Goal: Contribute content: Contribute content

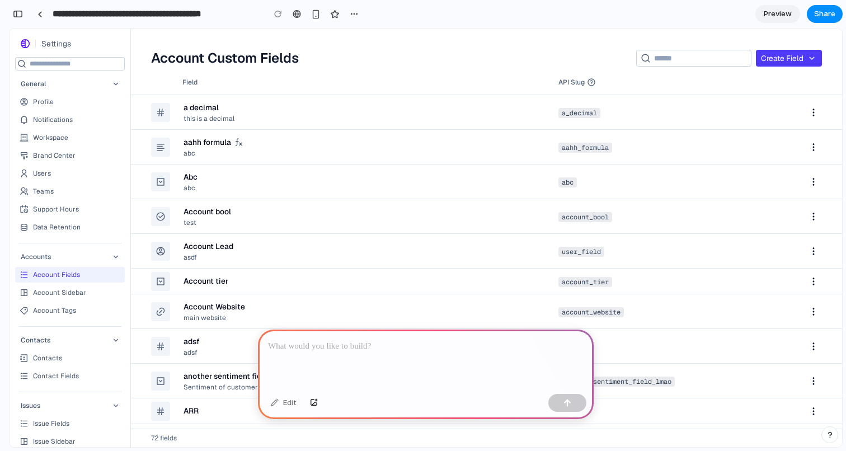
click at [453, 356] on div at bounding box center [426, 359] width 336 height 60
click at [392, 347] on p "**********" at bounding box center [425, 346] width 315 height 13
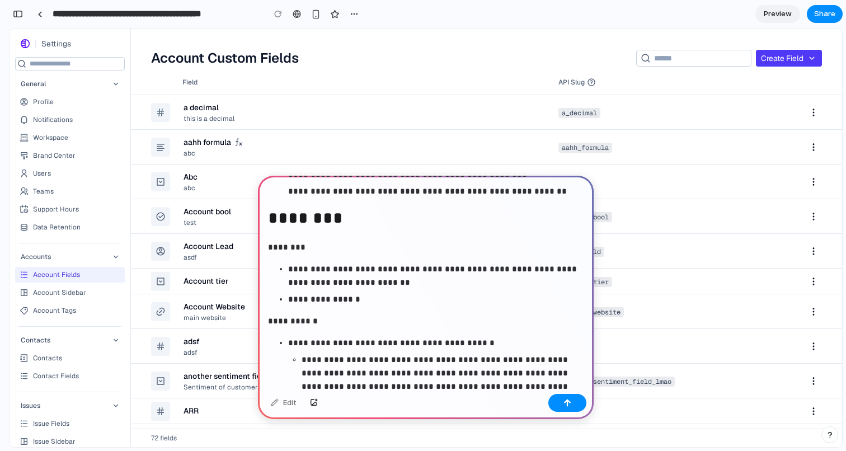
scroll to position [458, 0]
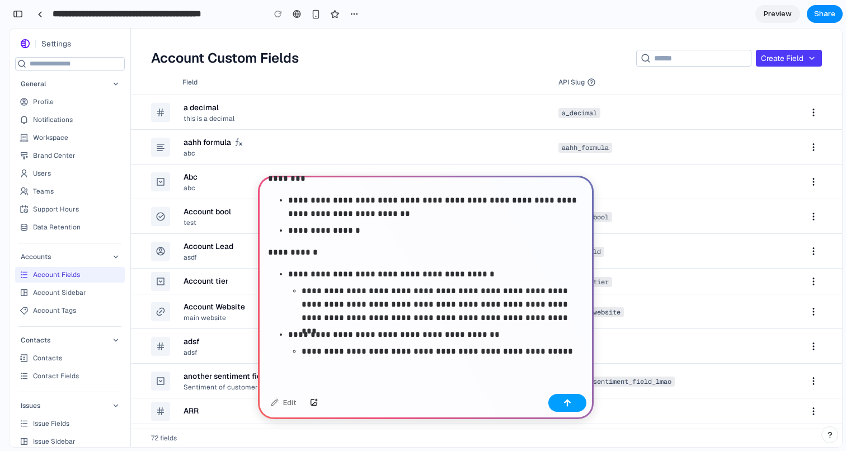
click at [568, 404] on div "button" at bounding box center [567, 403] width 8 height 8
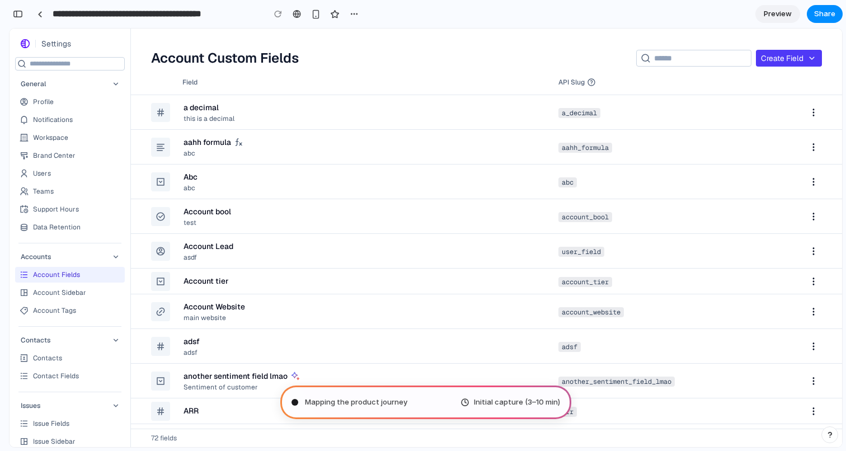
type input "**********"
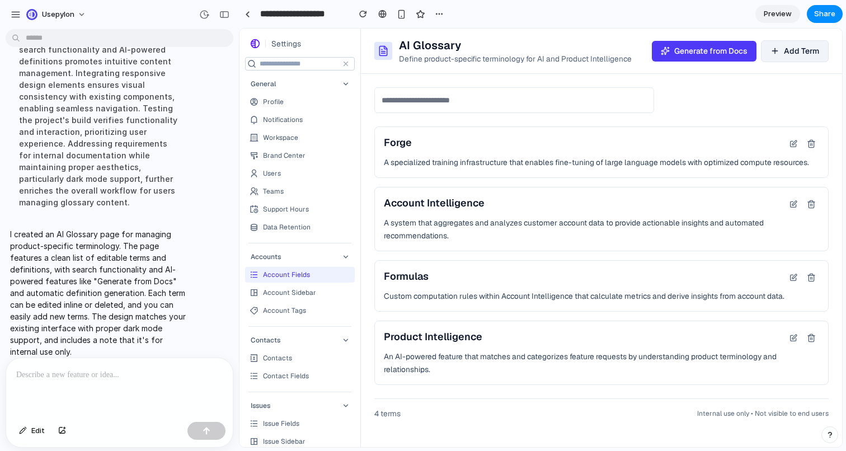
scroll to position [0, 0]
click at [469, 165] on p "A specialized training infrastructure that enables fine-tuning of large languag…" at bounding box center [601, 162] width 435 height 12
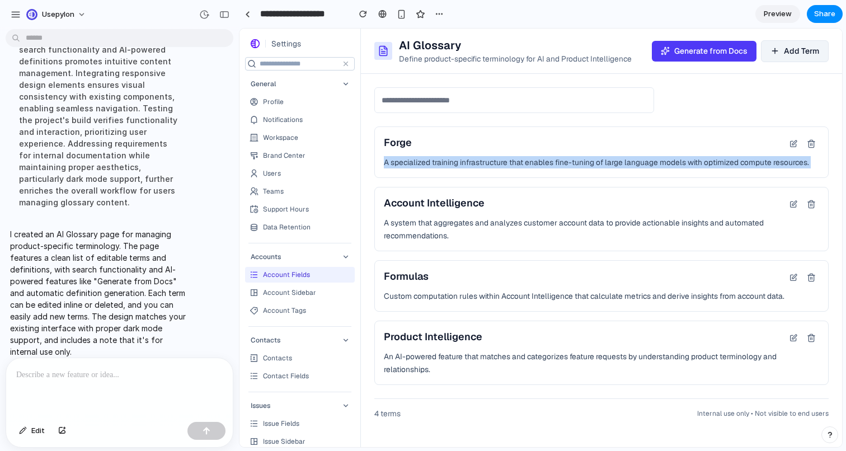
drag, startPoint x: 469, startPoint y: 165, endPoint x: 479, endPoint y: 162, distance: 10.6
click at [479, 162] on p "A specialized training infrastructure that enables fine-tuning of large languag…" at bounding box center [601, 162] width 435 height 12
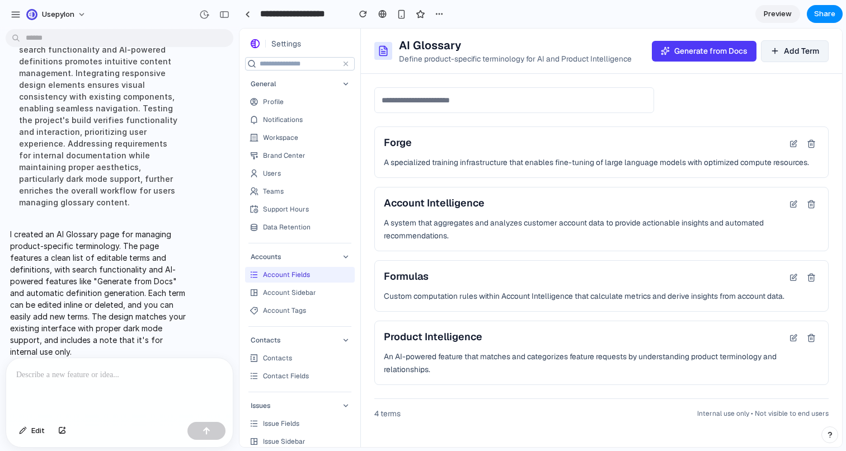
click at [512, 62] on p "Define product-specific terminology for AI and Product Intelligence" at bounding box center [515, 58] width 233 height 11
click at [532, 60] on p "Define product-specific terminology for AI and Product Intelligence" at bounding box center [515, 58] width 233 height 11
click at [616, 95] on input "text" at bounding box center [514, 100] width 280 height 26
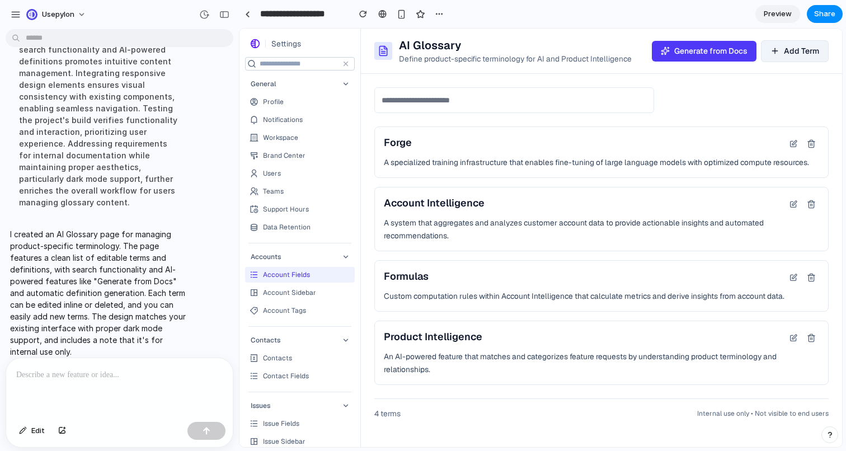
click at [714, 111] on div at bounding box center [601, 100] width 454 height 26
click at [804, 48] on span "Add Term" at bounding box center [801, 51] width 35 height 12
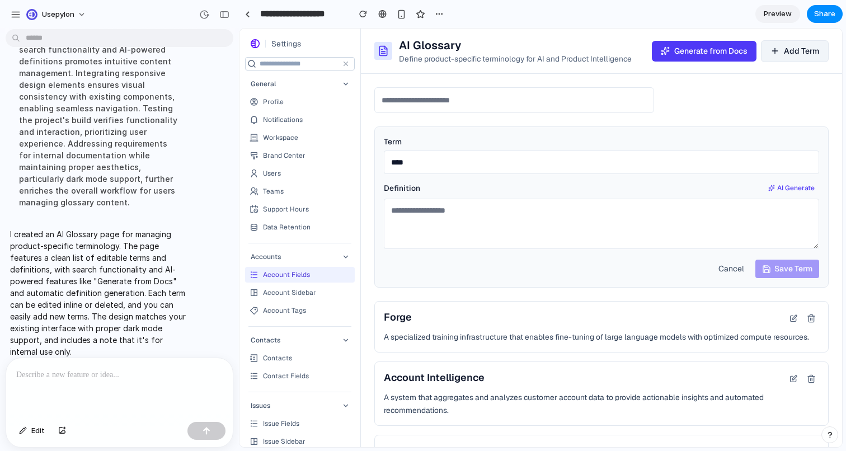
type input "****"
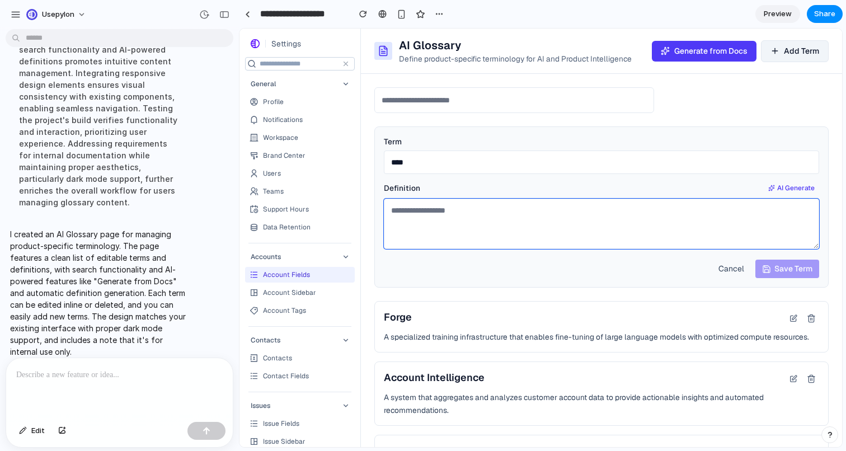
click at [558, 239] on textarea at bounding box center [601, 224] width 435 height 50
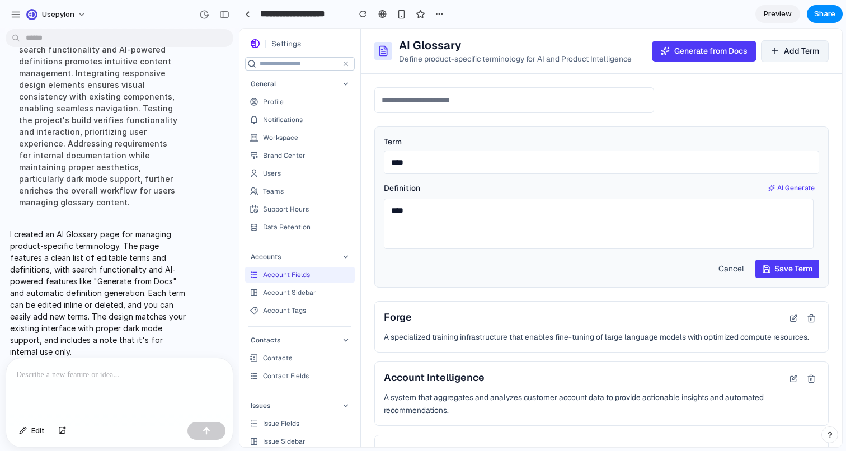
click at [805, 186] on span "AI Generate" at bounding box center [795, 188] width 37 height 10
type textarea "**********"
click at [785, 267] on span "Save Term" at bounding box center [793, 269] width 38 height 12
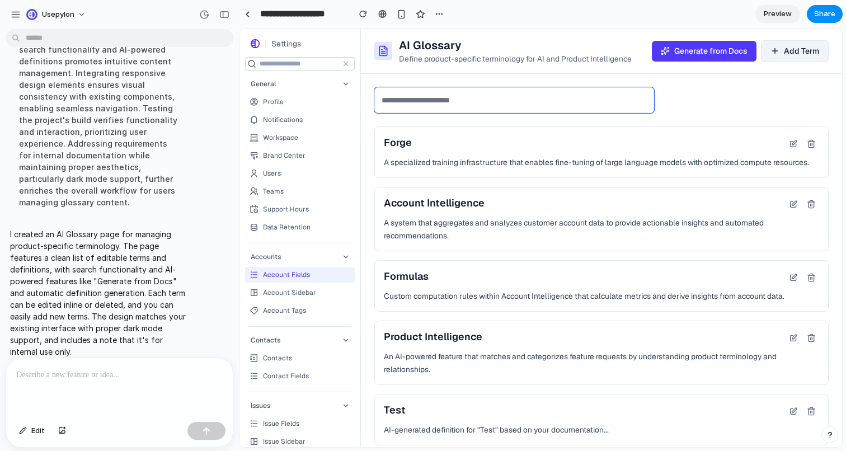
click at [538, 101] on input "text" at bounding box center [514, 100] width 280 height 26
click at [678, 48] on span "Generate from Docs" at bounding box center [710, 51] width 73 height 12
click at [787, 60] on button "Add Term" at bounding box center [795, 51] width 68 height 22
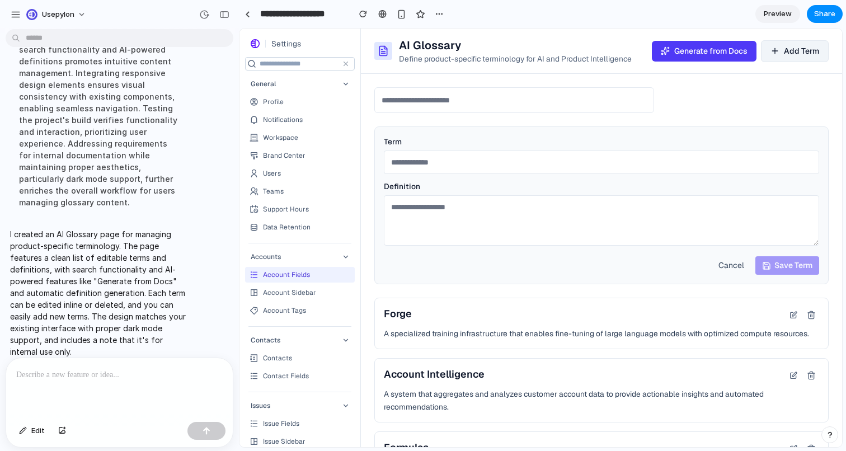
click at [734, 265] on span "Cancel" at bounding box center [731, 265] width 26 height 10
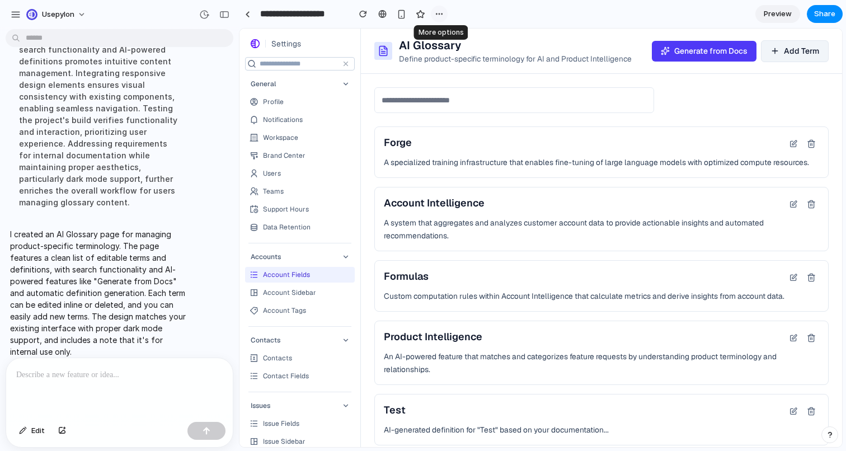
click at [440, 13] on div "button" at bounding box center [439, 14] width 9 height 9
click at [440, 13] on div "Duplicate Delete" at bounding box center [423, 225] width 846 height 451
click at [829, 8] on span "Share" at bounding box center [824, 13] width 21 height 11
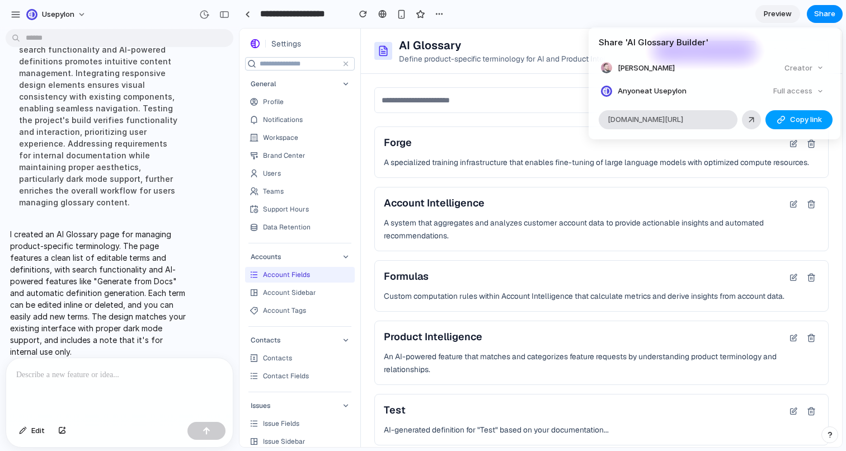
click at [804, 124] on span "Copy link" at bounding box center [806, 119] width 32 height 11
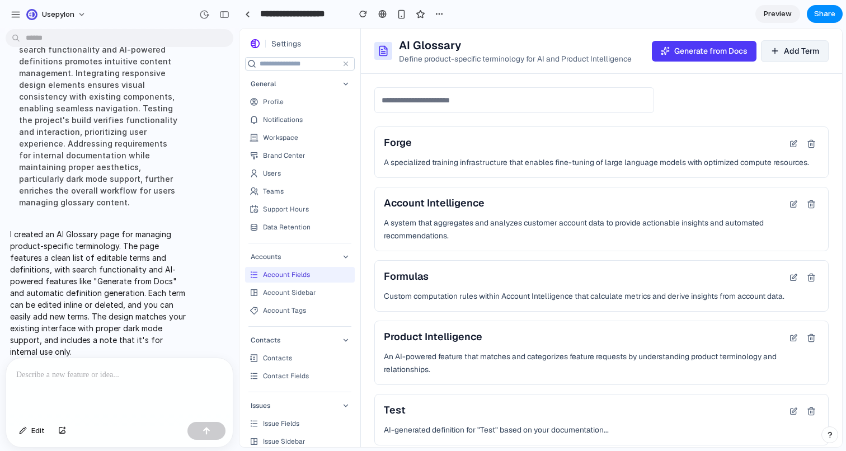
click at [720, 244] on div "Share ' AI Glossary Builder ' Oliver Ruebener Creator Anyone at Usepylon Full a…" at bounding box center [423, 225] width 846 height 451
click at [481, 295] on p "Custom computation rules within Account Intelligence that calculate metrics and…" at bounding box center [601, 296] width 435 height 12
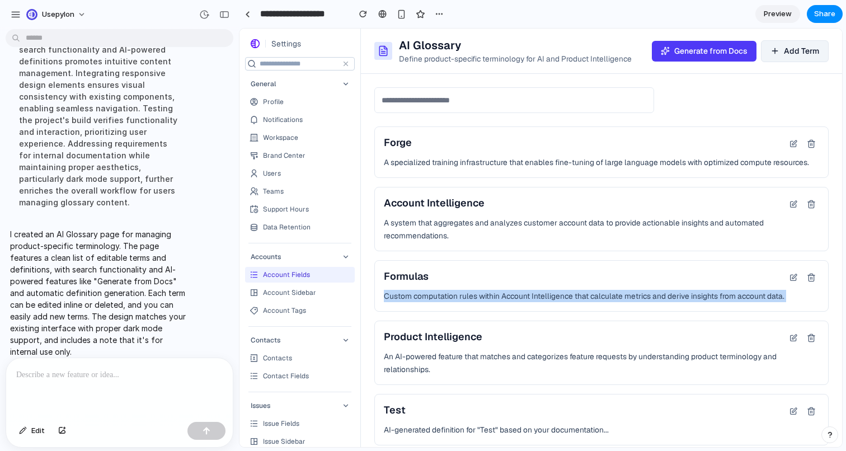
click at [481, 298] on p "Custom computation rules within Account Intelligence that calculate metrics and…" at bounding box center [601, 296] width 435 height 12
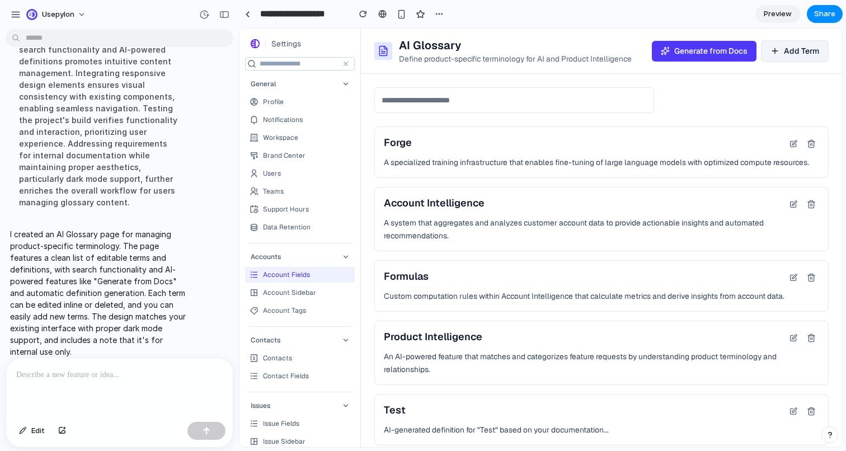
click at [796, 276] on icon at bounding box center [793, 277] width 9 height 9
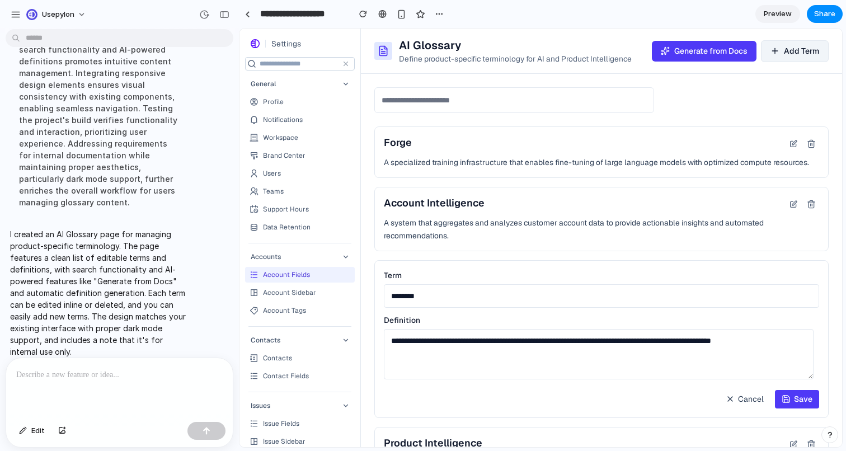
click at [739, 402] on span "Cancel" at bounding box center [751, 399] width 26 height 12
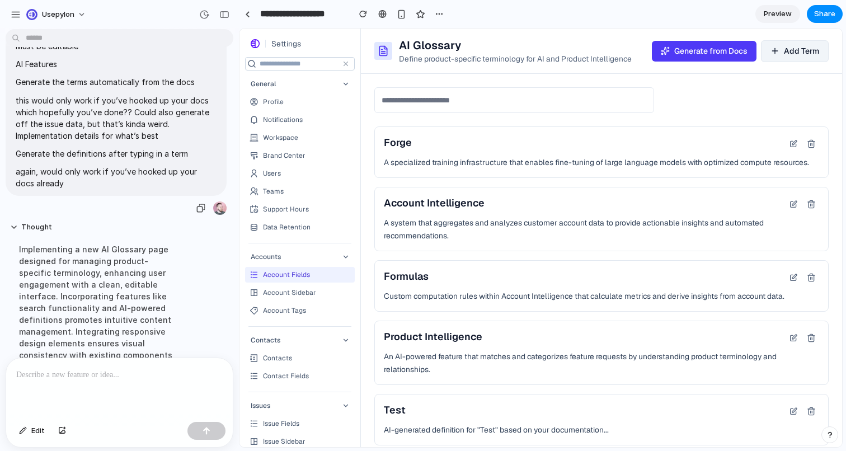
scroll to position [501, 0]
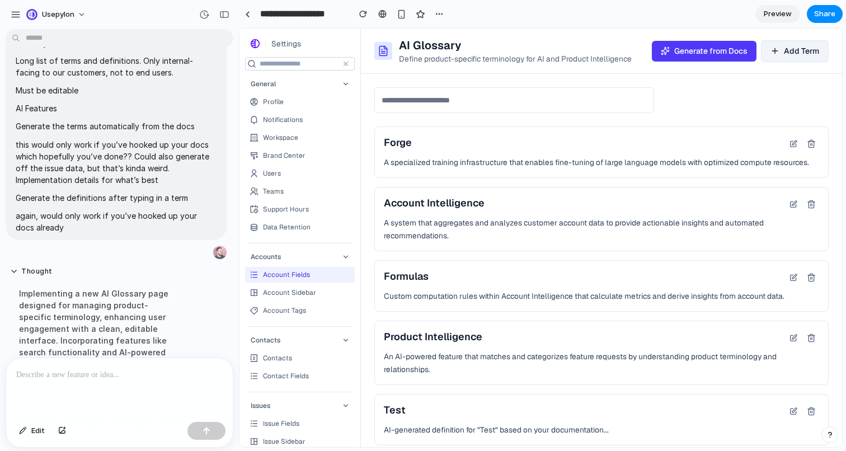
click at [163, 385] on div at bounding box center [119, 387] width 227 height 59
click at [433, 15] on button "button" at bounding box center [439, 14] width 17 height 17
click at [459, 34] on span "Duplicate" at bounding box center [468, 38] width 34 height 11
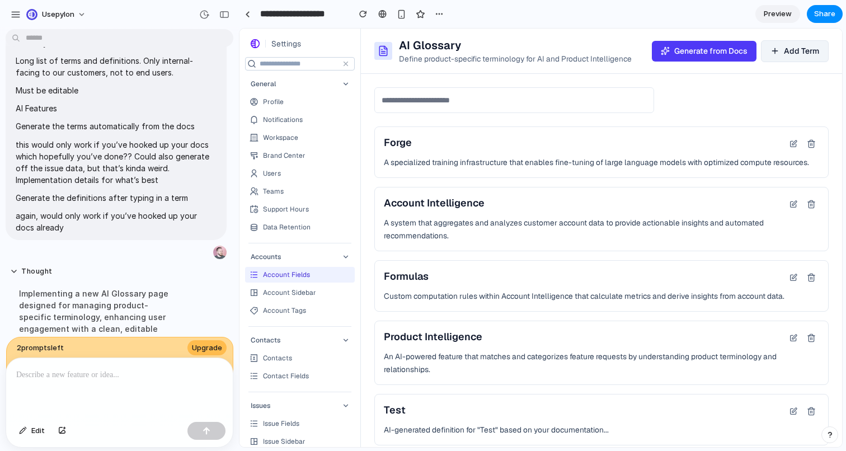
click at [790, 56] on button "Add Term" at bounding box center [795, 51] width 68 height 22
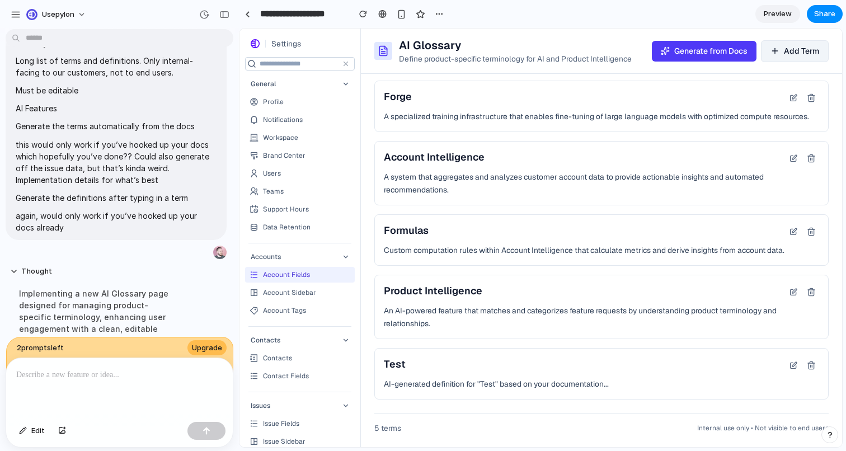
scroll to position [0, 0]
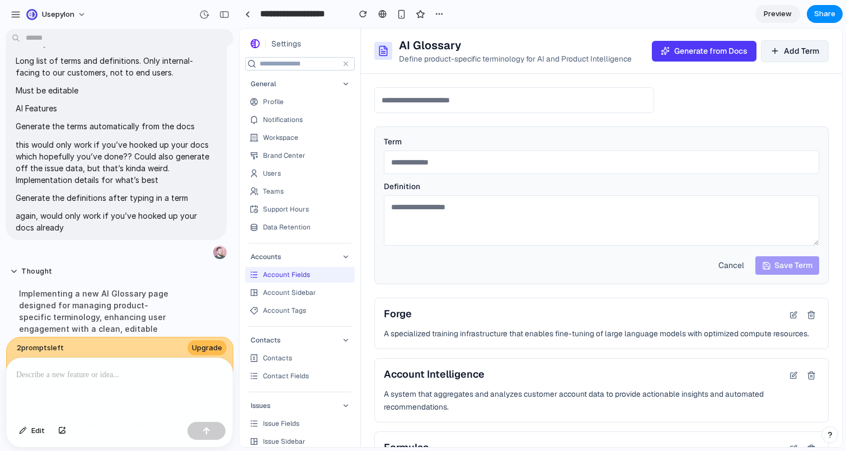
click at [520, 175] on div "Term Definition Cancel Save Term" at bounding box center [601, 205] width 454 height 158
click at [520, 158] on input "text" at bounding box center [601, 161] width 435 height 23
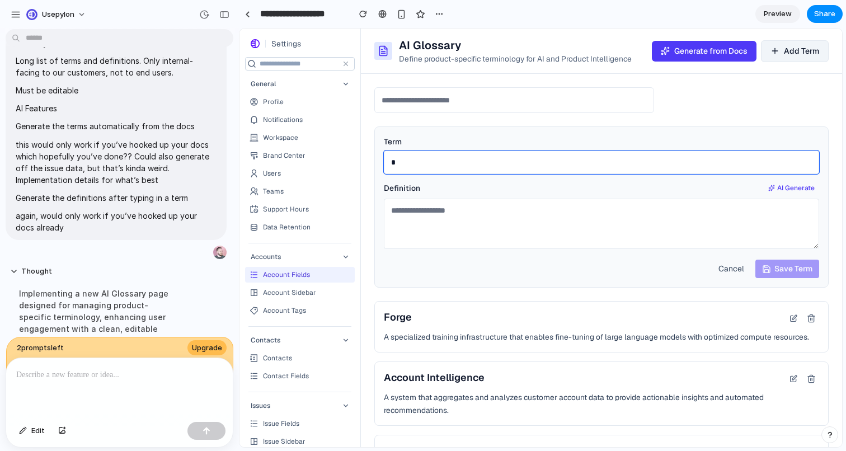
type input "*"
click at [728, 263] on span "Cancel" at bounding box center [731, 268] width 26 height 10
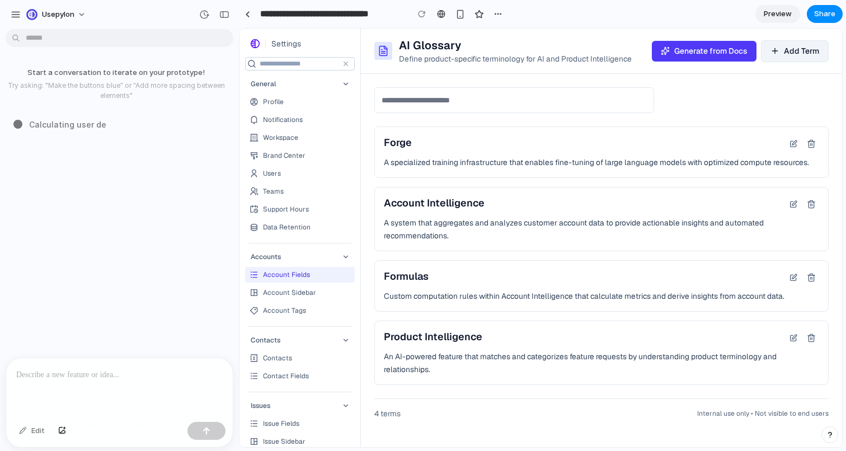
click at [157, 378] on p at bounding box center [119, 374] width 206 height 13
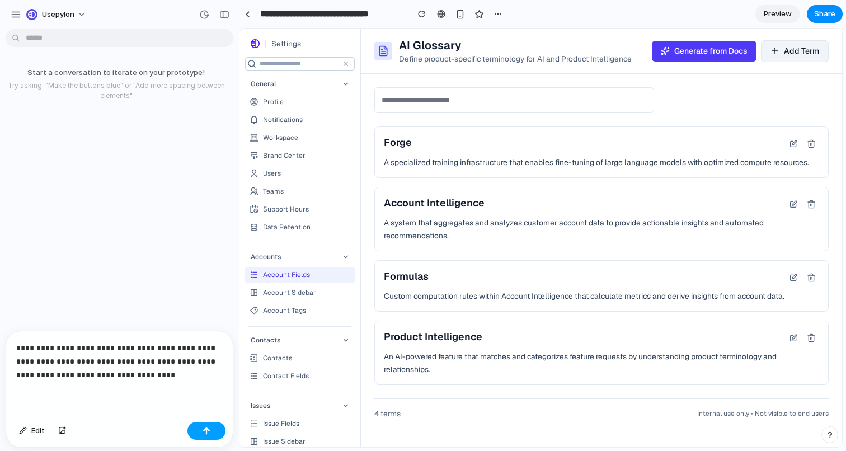
click at [210, 430] on div "button" at bounding box center [206, 431] width 8 height 8
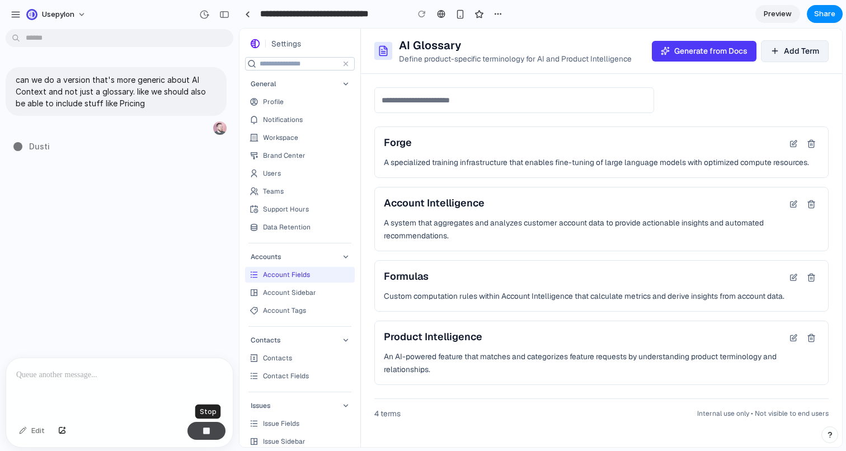
type input "**********"
click at [794, 144] on icon at bounding box center [793, 143] width 9 height 9
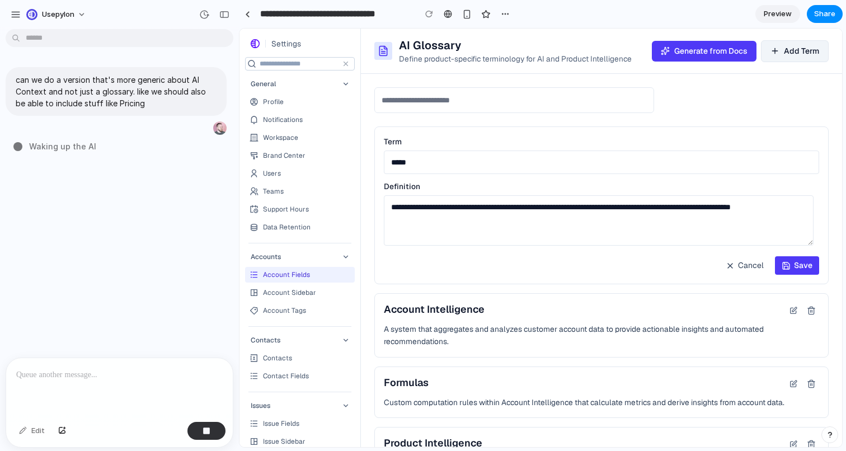
click at [749, 264] on span "Cancel" at bounding box center [751, 266] width 26 height 12
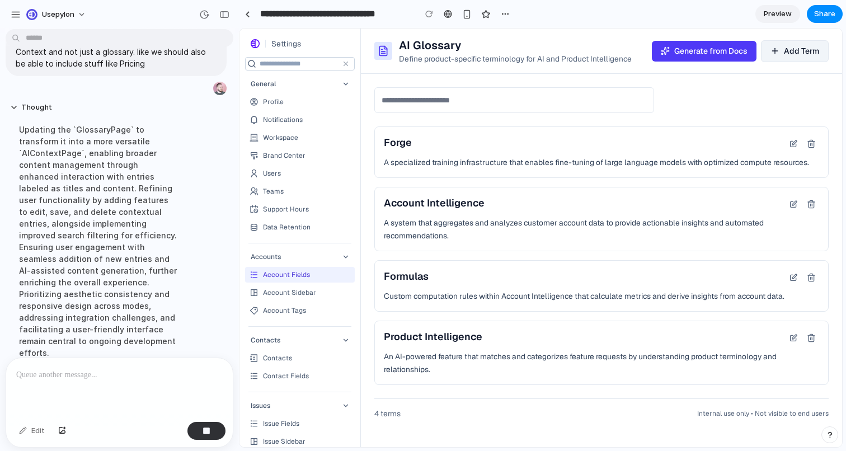
scroll to position [27, 0]
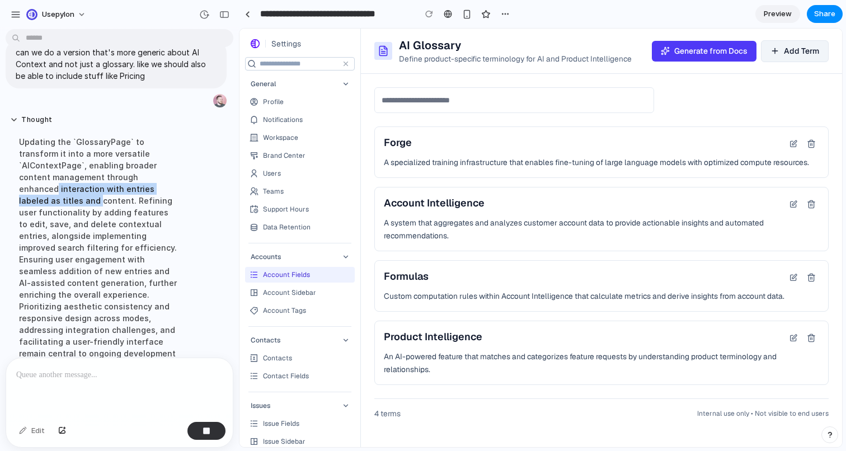
drag, startPoint x: 87, startPoint y: 174, endPoint x: 97, endPoint y: 188, distance: 17.2
click at [97, 188] on div "Updating the `GlossaryPage` to transform it into a more versatile `AIContextPag…" at bounding box center [98, 253] width 177 height 248
drag, startPoint x: 97, startPoint y: 188, endPoint x: 105, endPoint y: 188, distance: 7.9
click at [105, 188] on div "Updating the `GlossaryPage` to transform it into a more versatile `AIContextPag…" at bounding box center [98, 253] width 177 height 248
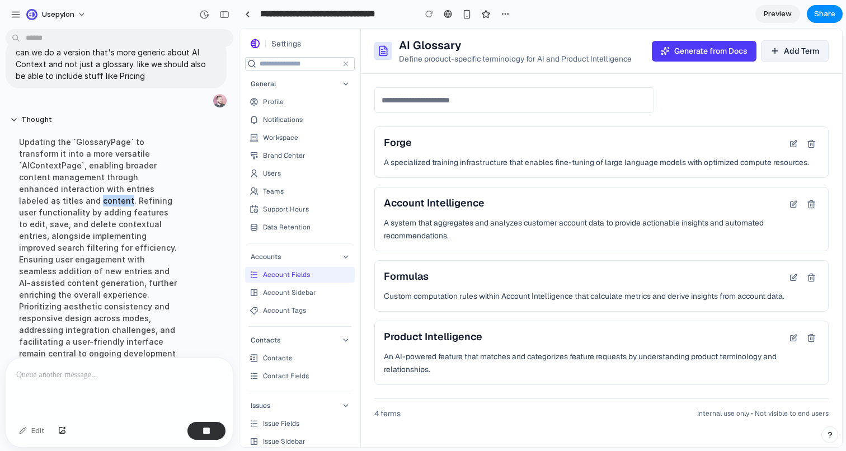
click at [105, 188] on div "Updating the `GlossaryPage` to transform it into a more versatile `AIContextPag…" at bounding box center [98, 253] width 177 height 248
click at [105, 193] on div "Updating the `GlossaryPage` to transform it into a more versatile `AIContextPag…" at bounding box center [98, 253] width 177 height 248
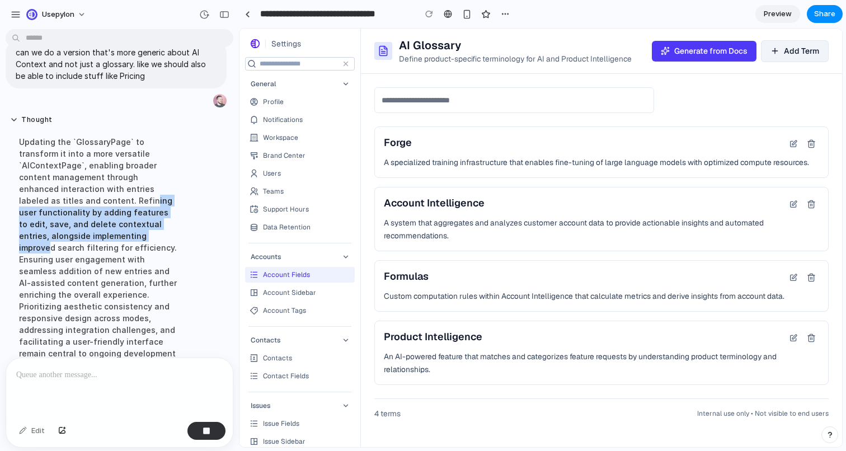
drag, startPoint x: 148, startPoint y: 186, endPoint x: 138, endPoint y: 223, distance: 38.3
click at [138, 223] on div "Updating the `GlossaryPage` to transform it into a more versatile `AIContextPag…" at bounding box center [98, 253] width 177 height 248
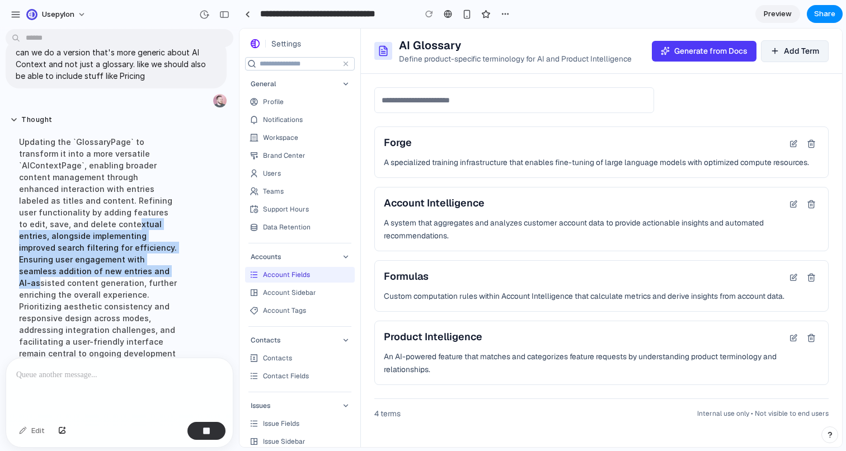
drag, startPoint x: 102, startPoint y: 217, endPoint x: 102, endPoint y: 264, distance: 47.0
click at [102, 264] on div "Updating the `GlossaryPage` to transform it into a more versatile `AIContextPag…" at bounding box center [98, 253] width 177 height 248
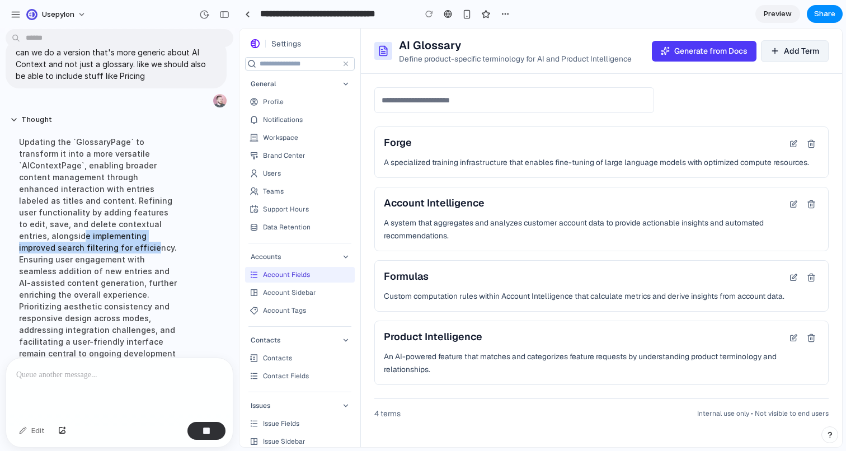
drag, startPoint x: 51, startPoint y: 218, endPoint x: 87, endPoint y: 232, distance: 37.7
click at [87, 232] on div "Updating the `GlossaryPage` to transform it into a more versatile `AIContextPag…" at bounding box center [98, 253] width 177 height 248
click at [122, 232] on div "Updating the `GlossaryPage` to transform it into a more versatile `AIContextPag…" at bounding box center [98, 253] width 177 height 248
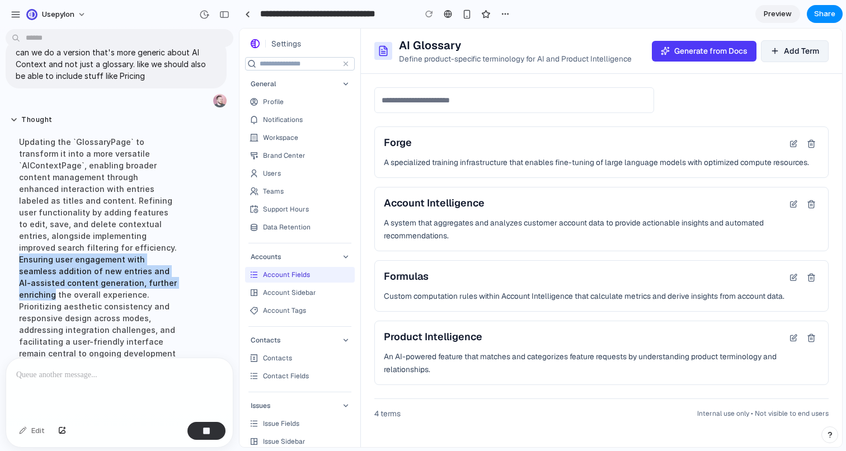
drag, startPoint x: 122, startPoint y: 232, endPoint x: 120, endPoint y: 265, distance: 33.0
click at [120, 265] on div "Updating the `GlossaryPage` to transform it into a more versatile `AIContextPag…" at bounding box center [98, 253] width 177 height 248
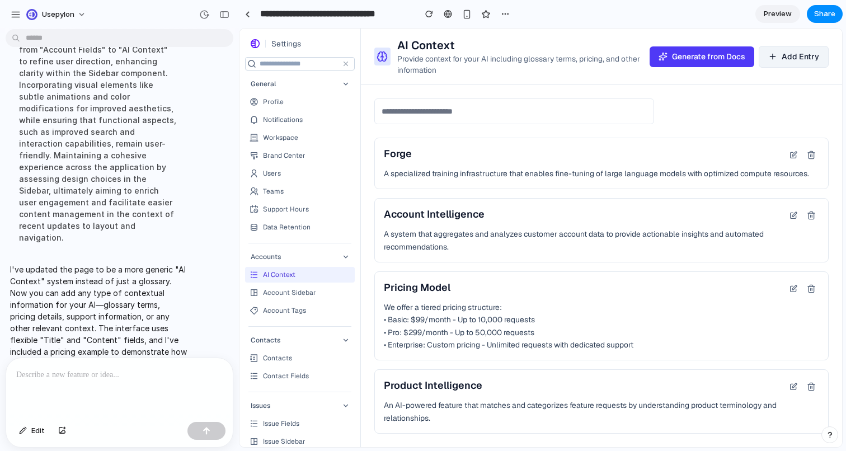
scroll to position [0, 0]
click at [804, 50] on button "Add Entry" at bounding box center [793, 57] width 70 height 22
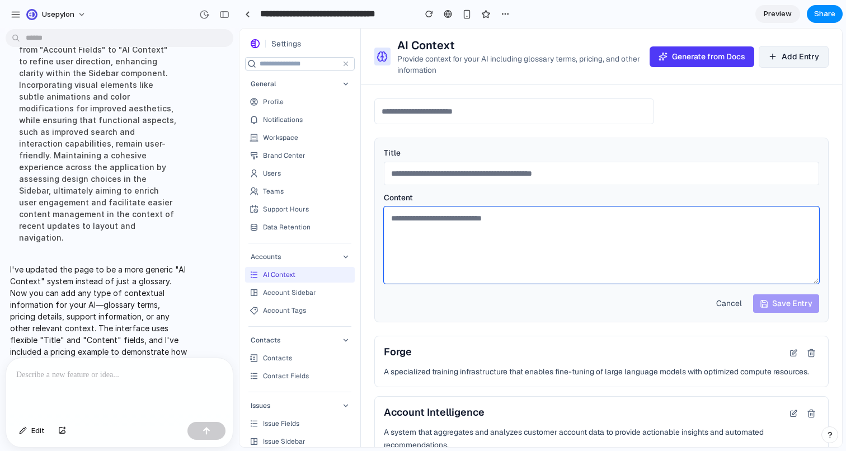
click at [648, 257] on textarea at bounding box center [601, 244] width 435 height 77
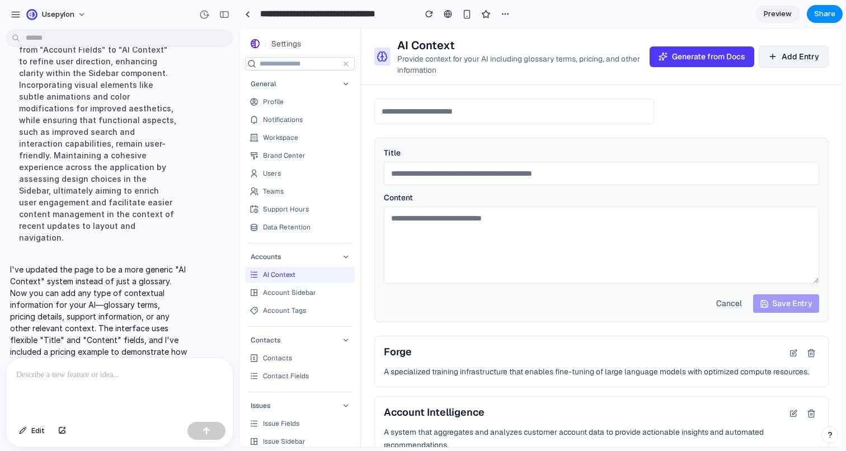
click at [725, 301] on span "Cancel" at bounding box center [729, 303] width 26 height 10
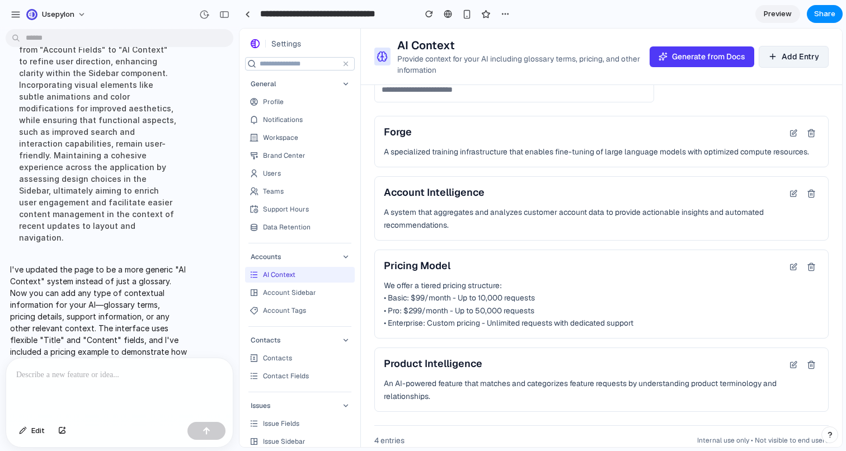
scroll to position [23, 0]
click at [790, 265] on icon at bounding box center [793, 265] width 6 height 6
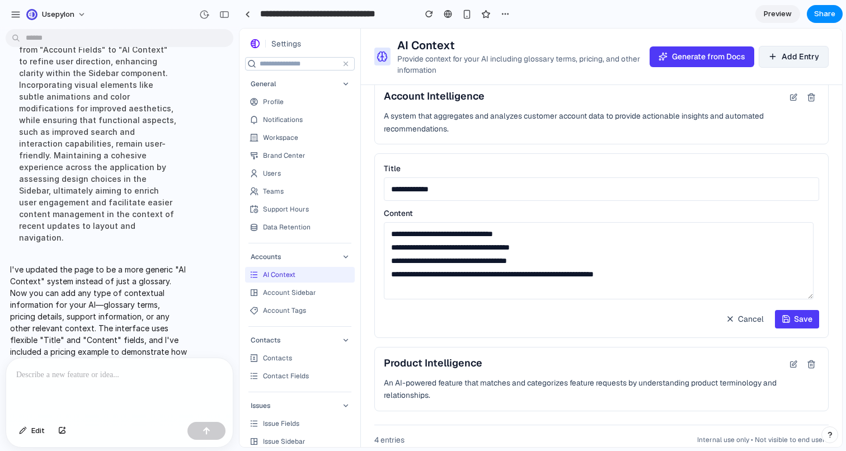
click at [755, 323] on span "Cancel" at bounding box center [751, 319] width 26 height 12
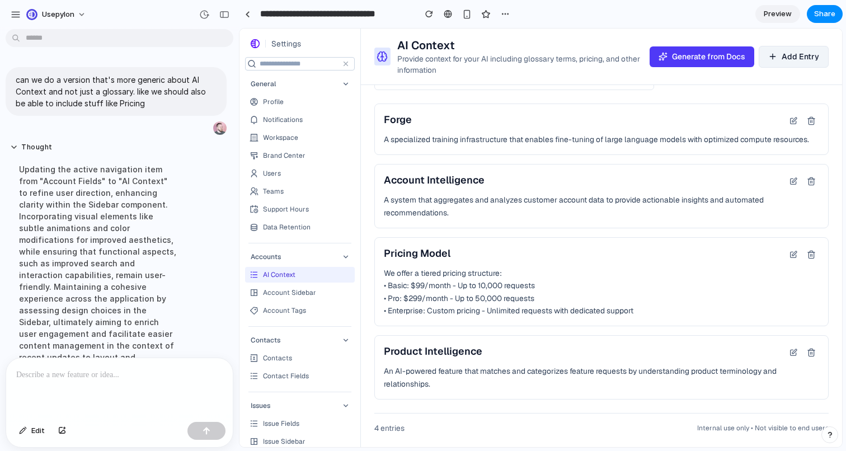
scroll to position [131, 0]
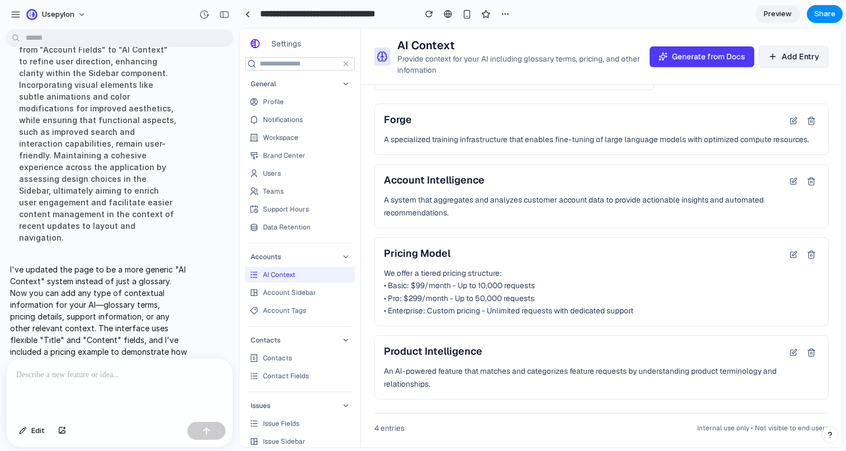
click at [233, 265] on div "can we do a version that's more generic about AI Context and not just a glossar…" at bounding box center [119, 242] width 239 height 417
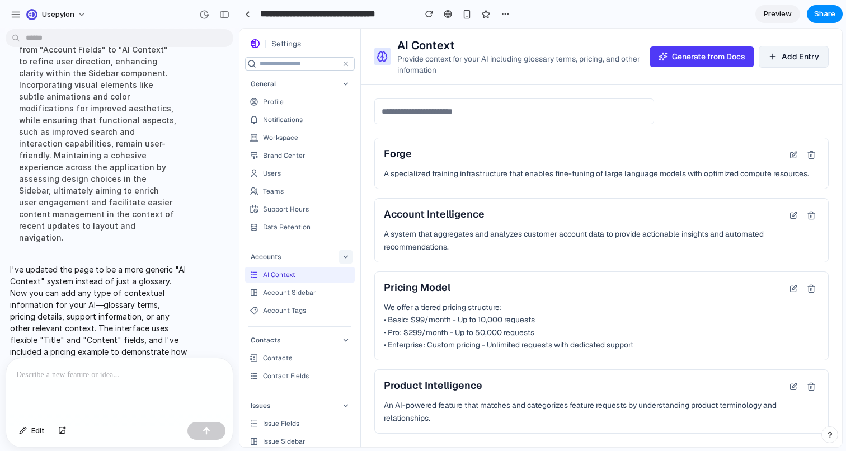
click at [350, 255] on icon "button" at bounding box center [345, 256] width 9 height 9
click at [350, 340] on icon "button" at bounding box center [345, 340] width 9 height 9
click at [350, 409] on icon "button" at bounding box center [345, 405] width 9 height 9
click at [348, 81] on icon "button" at bounding box center [345, 83] width 9 height 9
click at [348, 63] on icon "button" at bounding box center [345, 64] width 4 height 4
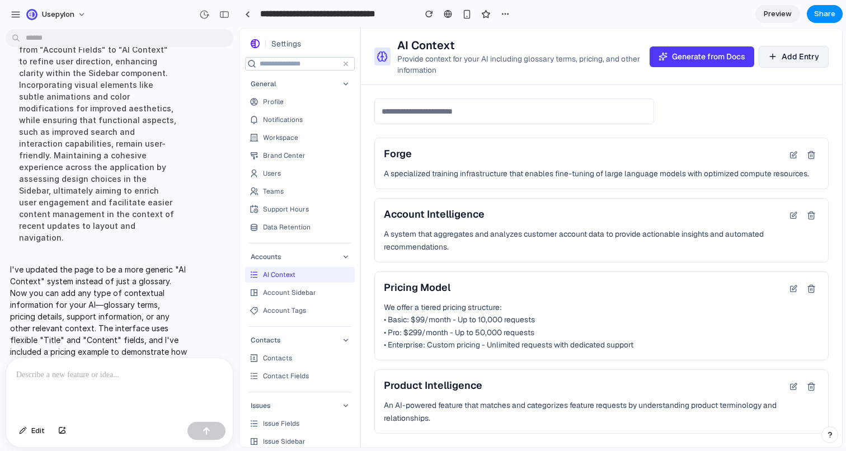
click at [340, 48] on div "Settings" at bounding box center [300, 43] width 107 height 13
click at [333, 60] on input "search" at bounding box center [298, 63] width 76 height 13
click at [344, 42] on div "Settings" at bounding box center [300, 43] width 107 height 13
click at [285, 39] on div "Settings" at bounding box center [286, 43] width 36 height 13
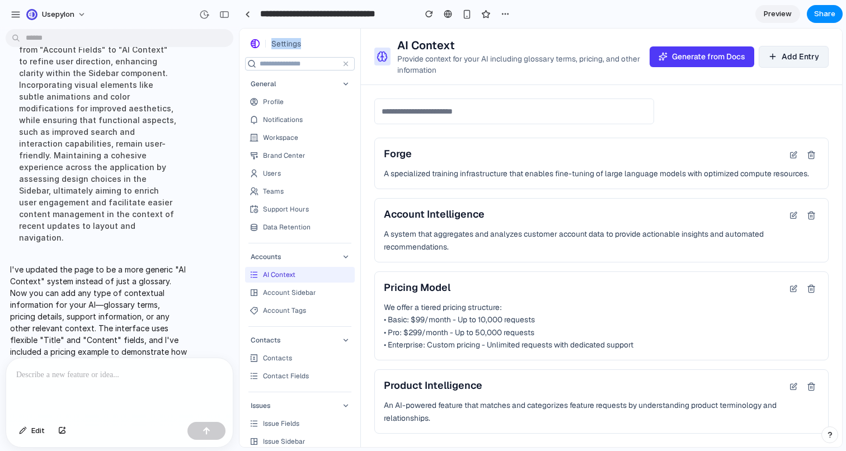
click at [285, 39] on div "Settings" at bounding box center [286, 43] width 36 height 13
click at [245, 41] on div "Settings" at bounding box center [300, 40] width 110 height 22
drag, startPoint x: 245, startPoint y: 41, endPoint x: 308, endPoint y: 41, distance: 62.6
click at [308, 41] on div "Settings" at bounding box center [300, 40] width 110 height 22
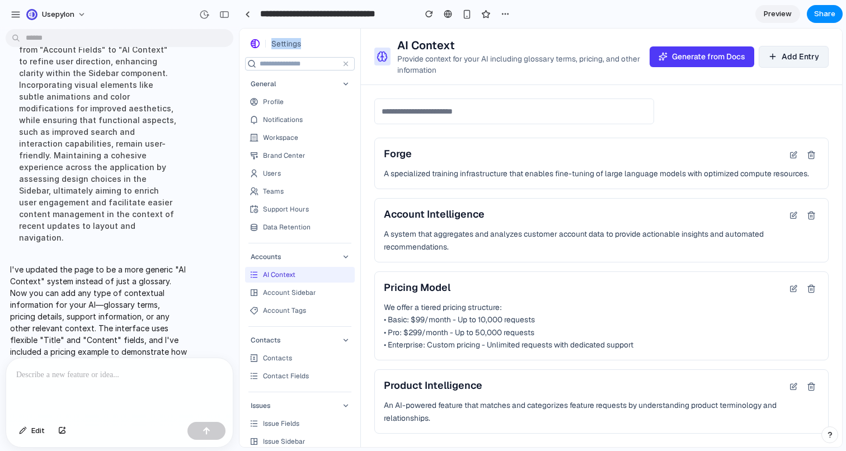
click at [308, 41] on div "Settings" at bounding box center [300, 43] width 107 height 13
drag, startPoint x: 308, startPoint y: 41, endPoint x: 244, endPoint y: 40, distance: 63.8
click at [244, 40] on div "Settings General Profile Notifications Workspace Brand Center Users Teams Suppo…" at bounding box center [299, 238] width 121 height 418
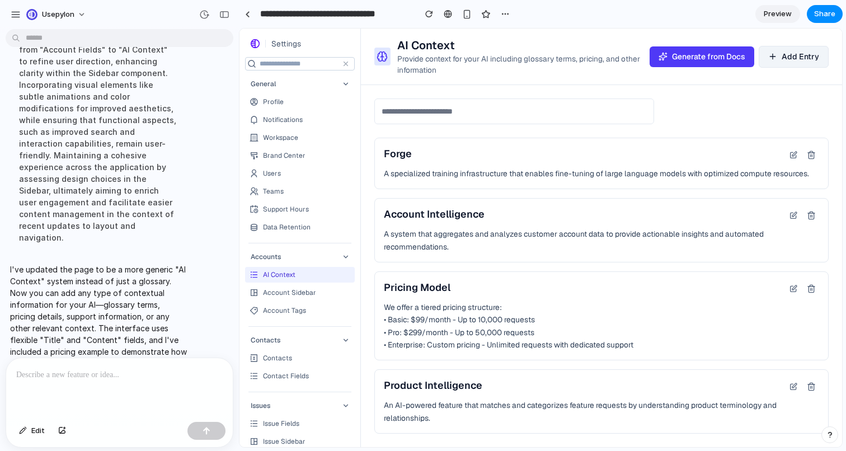
click at [244, 40] on div "Settings General Profile Notifications Workspace Brand Center Users Teams Suppo…" at bounding box center [299, 238] width 121 height 418
click at [350, 86] on icon "button" at bounding box center [345, 83] width 9 height 9
click at [350, 254] on icon "button" at bounding box center [345, 256] width 9 height 9
click at [350, 342] on icon "button" at bounding box center [345, 340] width 9 height 9
click at [596, 126] on div "Forge A specialized training infrastructure that enables fine-tuning of large l…" at bounding box center [601, 283] width 481 height 396
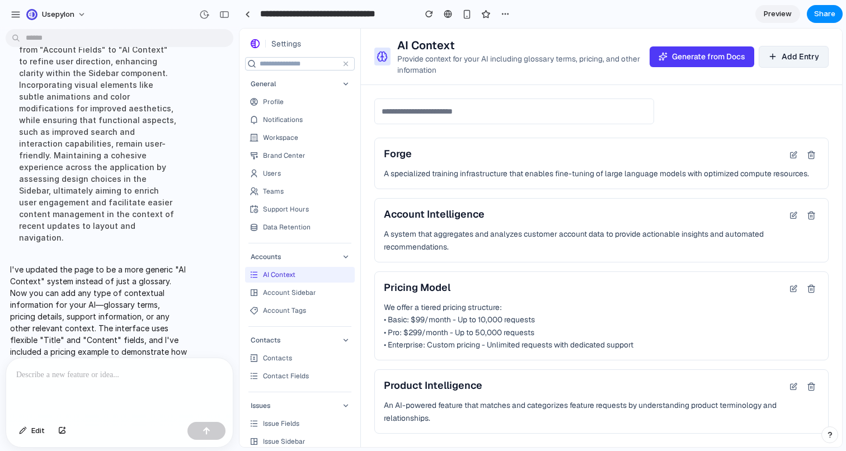
click at [142, 387] on div at bounding box center [119, 387] width 227 height 59
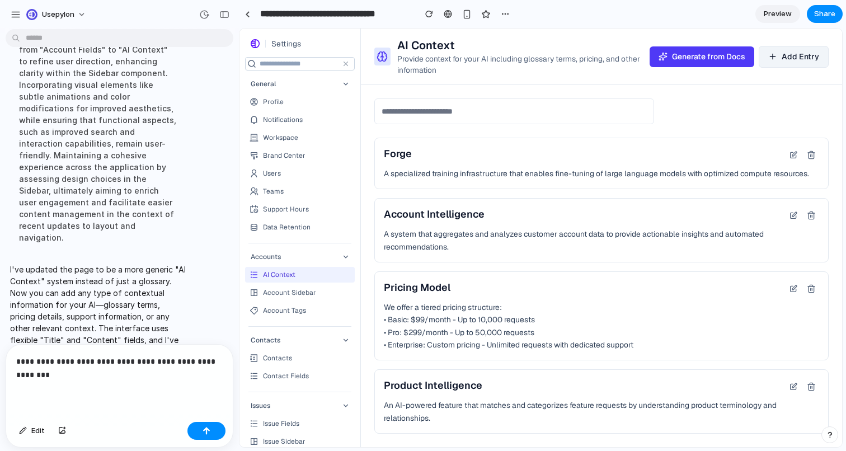
scroll to position [223, 0]
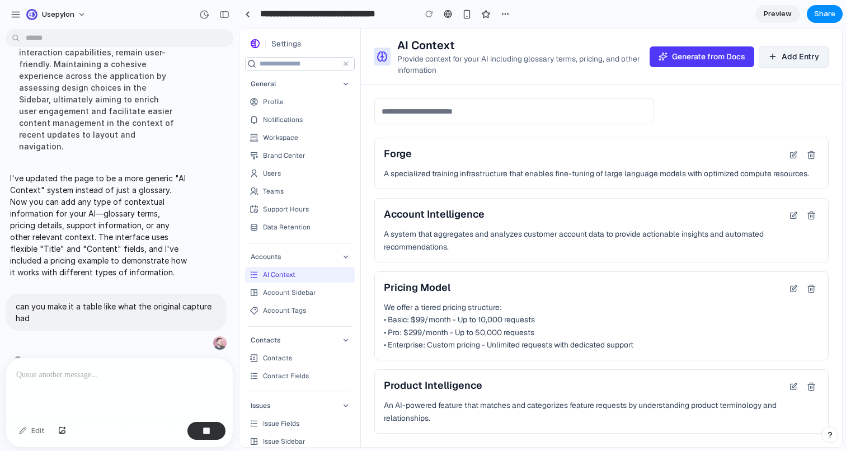
click at [794, 289] on icon at bounding box center [793, 288] width 9 height 9
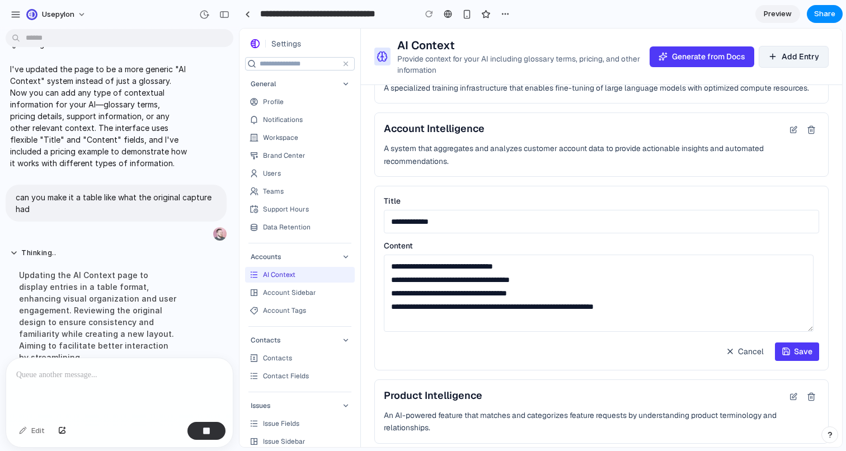
scroll to position [121, 0]
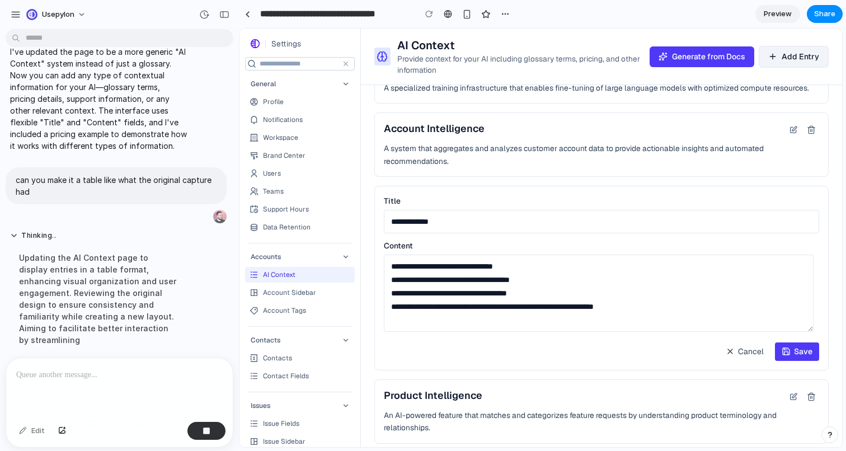
click at [753, 352] on span "Cancel" at bounding box center [751, 352] width 26 height 12
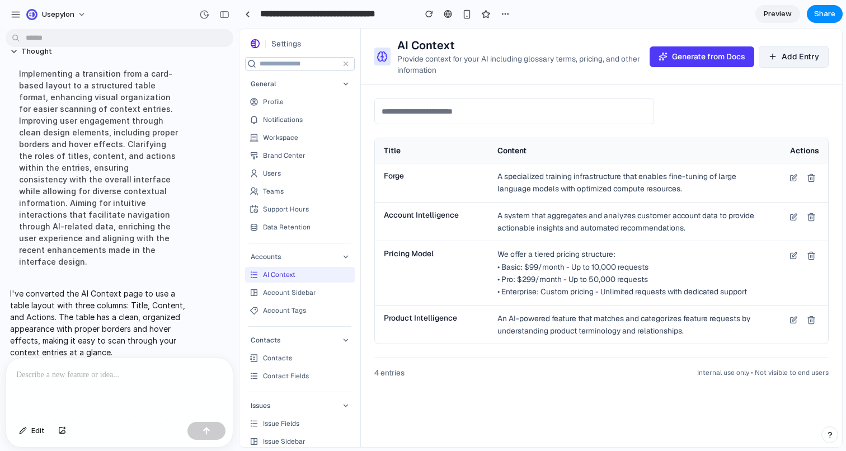
scroll to position [0, 0]
click at [739, 120] on div at bounding box center [601, 111] width 454 height 26
click at [793, 178] on icon at bounding box center [793, 178] width 6 height 6
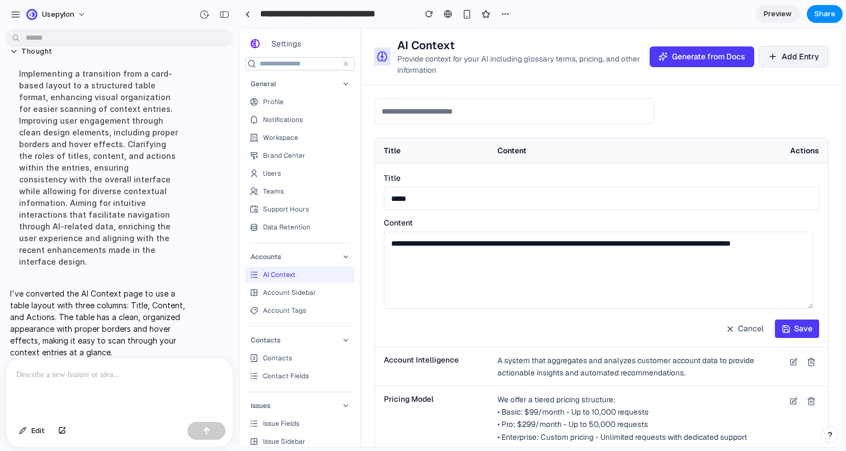
click at [747, 329] on span "Cancel" at bounding box center [751, 329] width 26 height 12
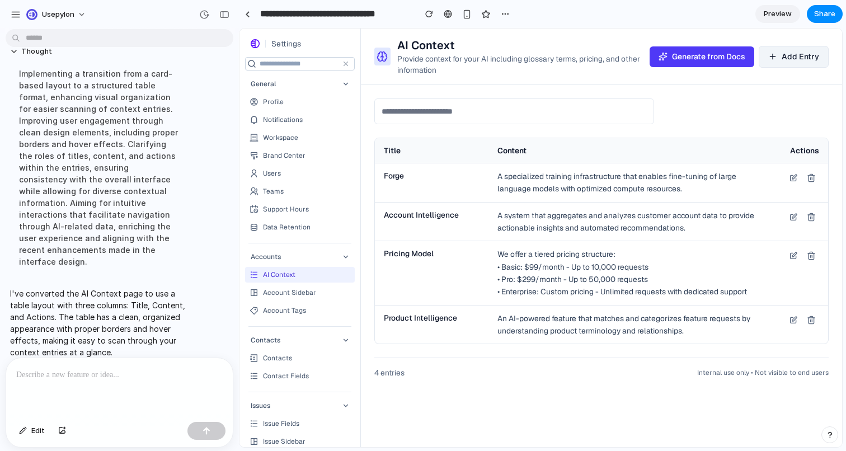
click at [153, 384] on div at bounding box center [119, 387] width 227 height 59
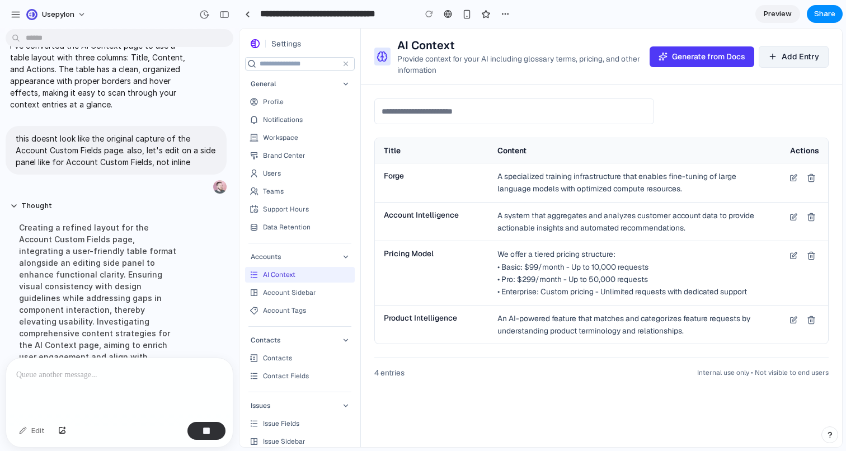
scroll to position [441, 0]
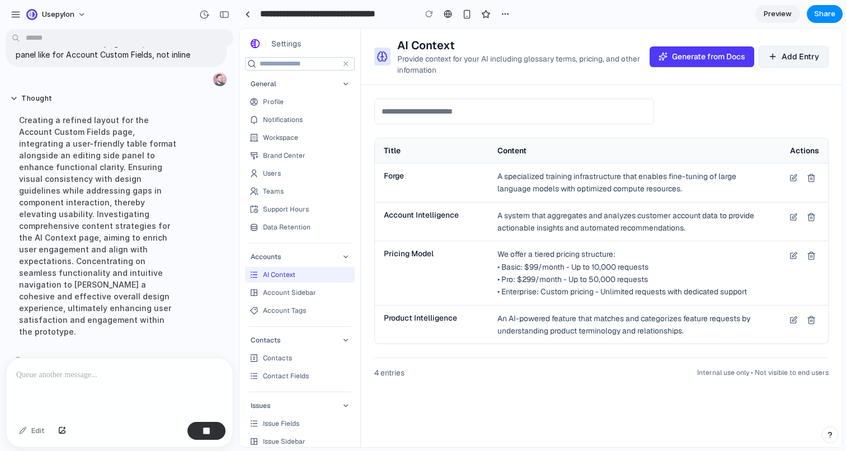
click at [461, 406] on div "AI Context Provide context for your AI including glossary terms, pricing, and o…" at bounding box center [601, 238] width 481 height 418
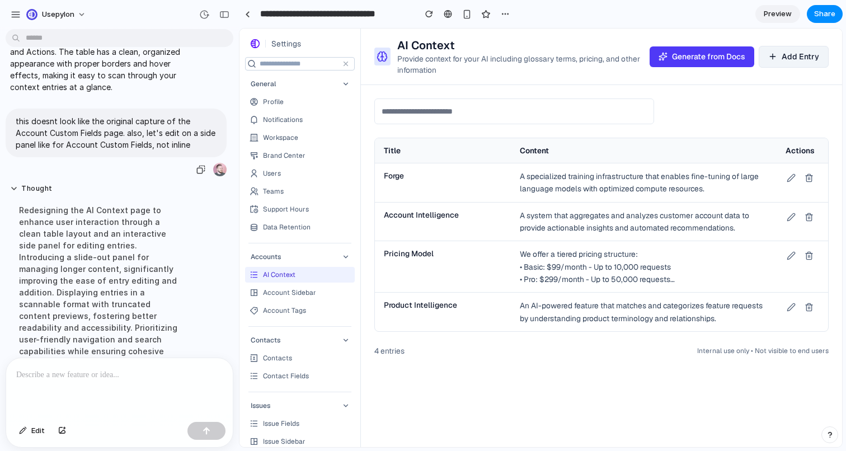
scroll to position [535, 0]
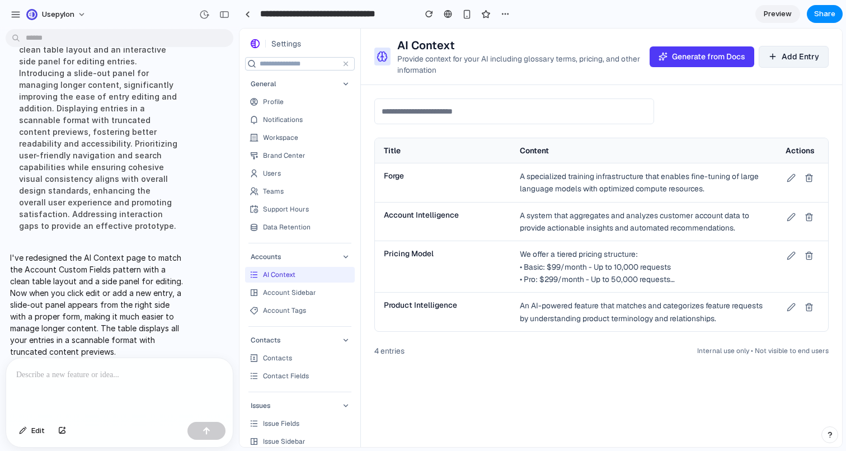
click at [510, 264] on td "Pricing Model" at bounding box center [443, 266] width 136 height 51
click at [484, 139] on th "Title" at bounding box center [443, 150] width 136 height 25
click at [479, 128] on div "Title Content Actions Forge A specialized training infrastructure that enables …" at bounding box center [601, 227] width 481 height 285
click at [78, 284] on p "I've redesigned the AI Context page to match the Account Custom Fields pattern …" at bounding box center [98, 305] width 177 height 106
click at [98, 390] on div at bounding box center [119, 387] width 227 height 59
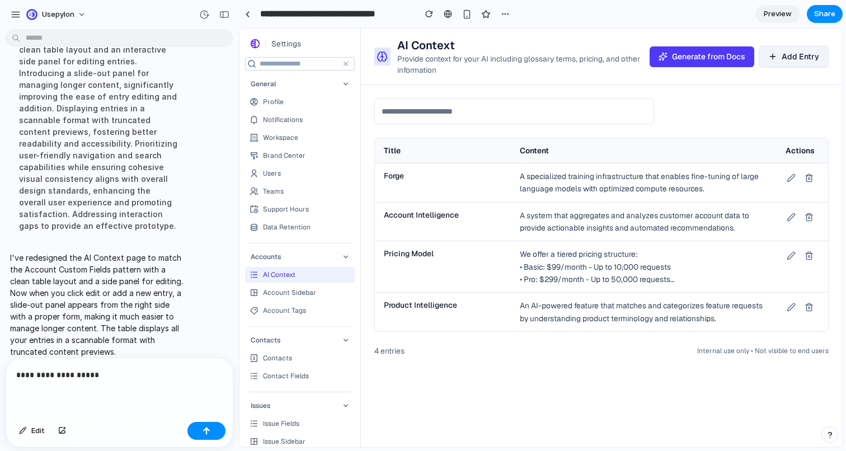
click at [784, 174] on button at bounding box center [791, 178] width 16 height 16
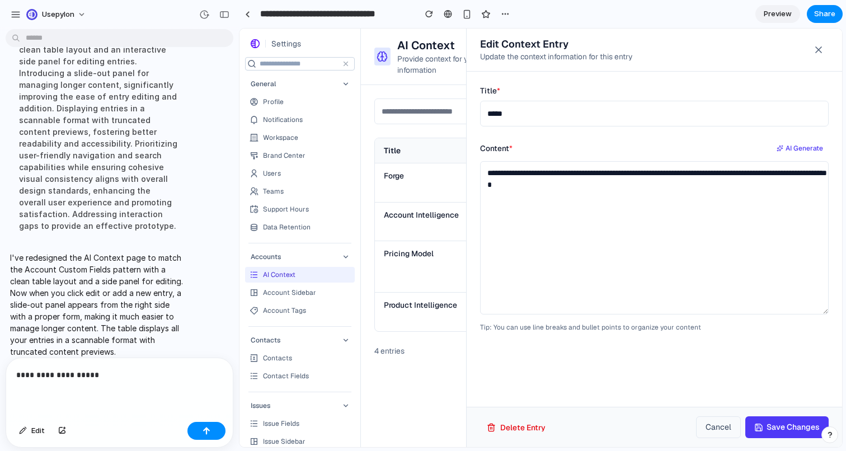
click at [819, 49] on icon at bounding box center [818, 49] width 11 height 11
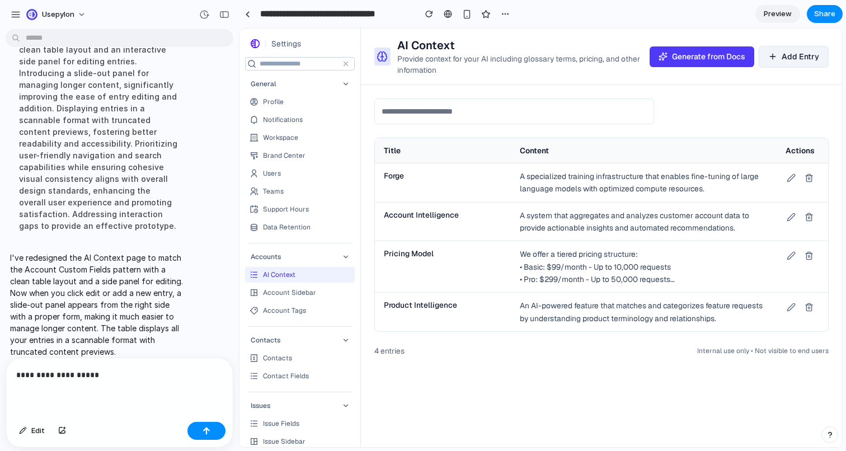
click at [68, 385] on div "**********" at bounding box center [119, 387] width 227 height 59
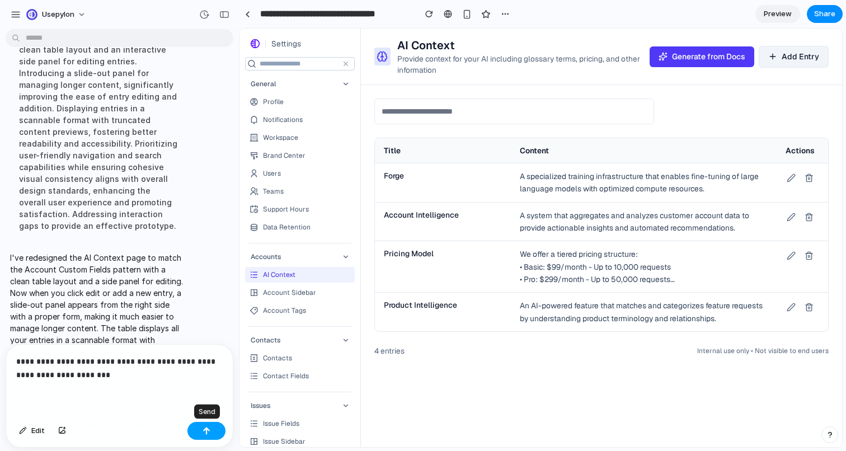
click at [218, 428] on button "button" at bounding box center [206, 431] width 38 height 18
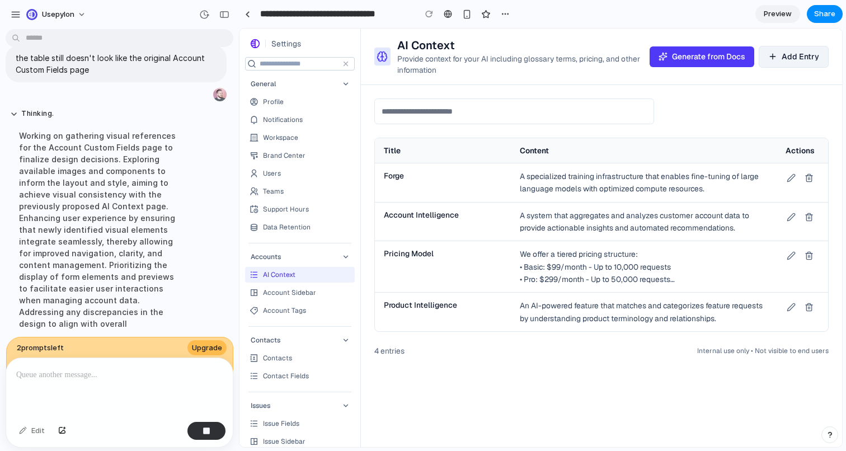
scroll to position [671, 0]
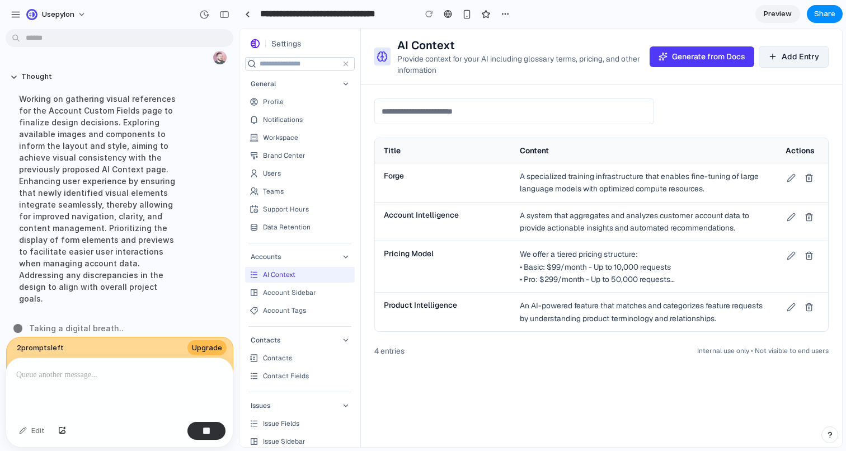
click at [793, 176] on icon at bounding box center [790, 177] width 7 height 7
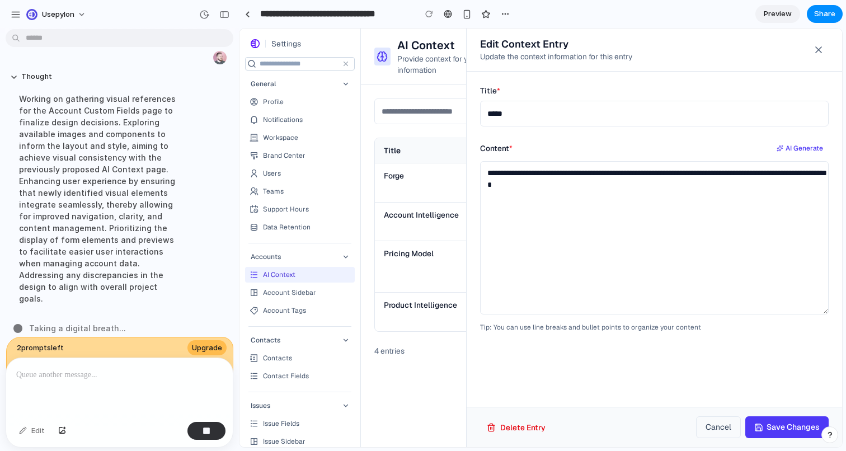
click at [816, 50] on icon at bounding box center [818, 49] width 11 height 11
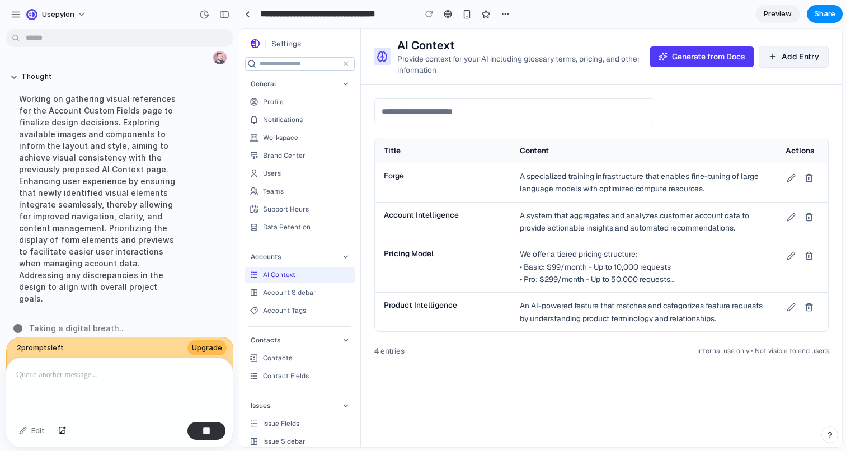
click at [788, 177] on icon at bounding box center [790, 177] width 9 height 9
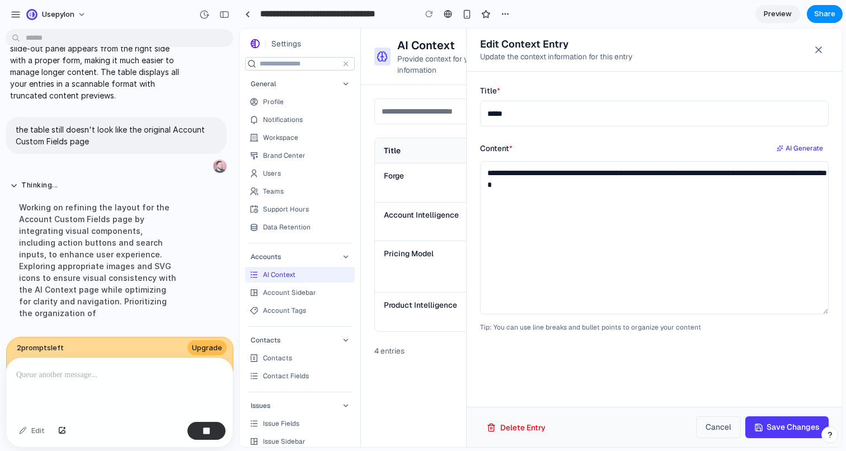
click at [820, 47] on icon at bounding box center [819, 50] width 6 height 6
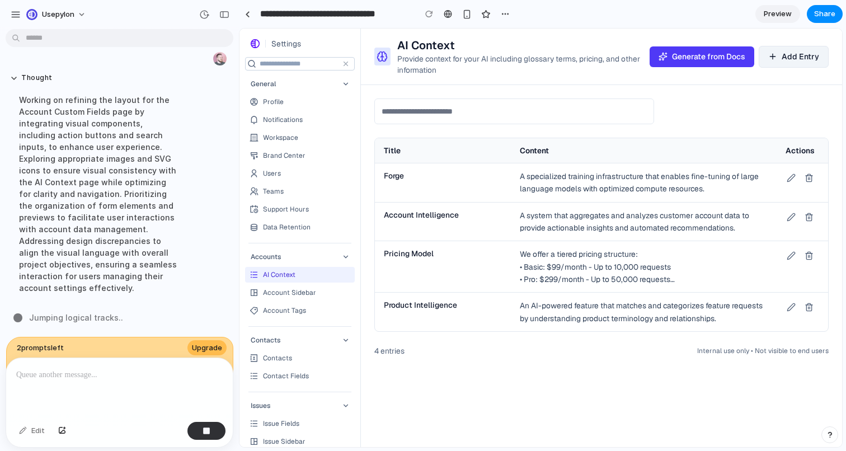
click at [794, 254] on icon at bounding box center [790, 255] width 9 height 9
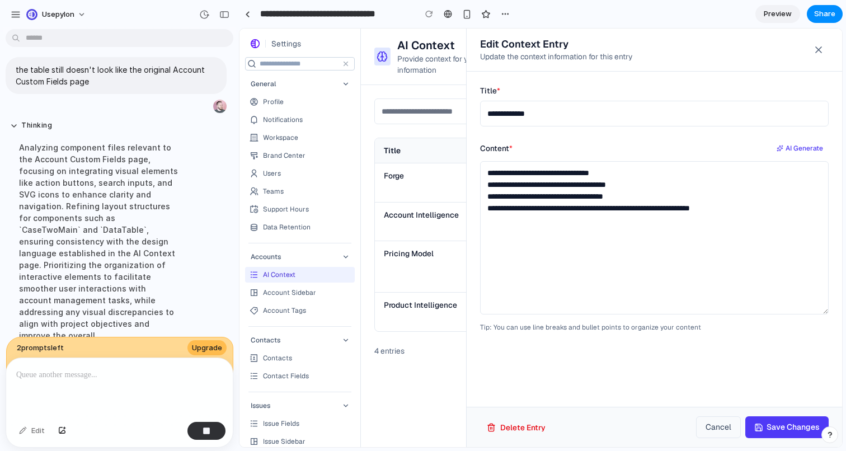
scroll to position [659, 0]
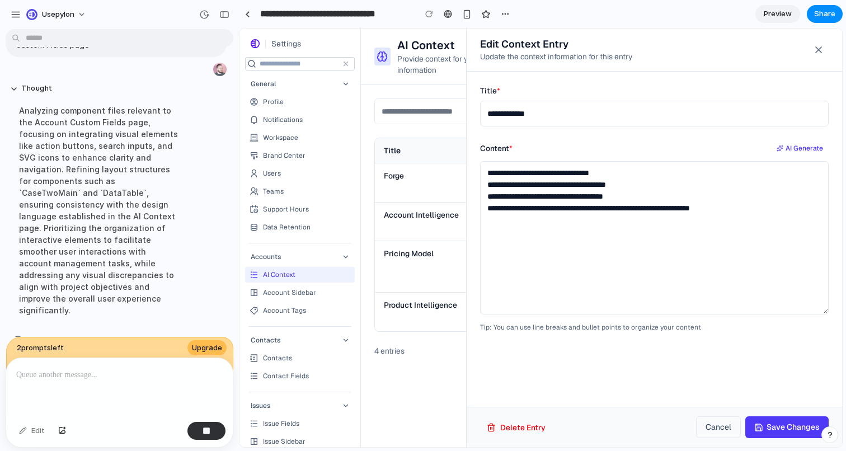
click at [818, 49] on icon at bounding box center [819, 50] width 6 height 6
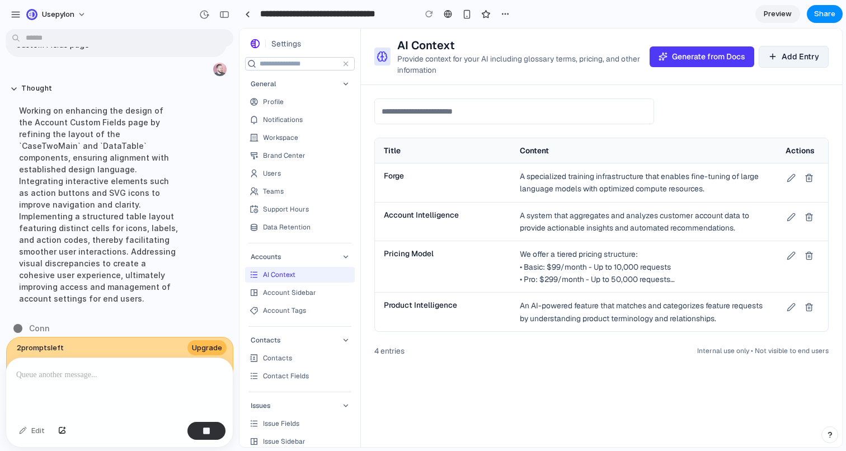
click at [788, 250] on button at bounding box center [791, 256] width 16 height 16
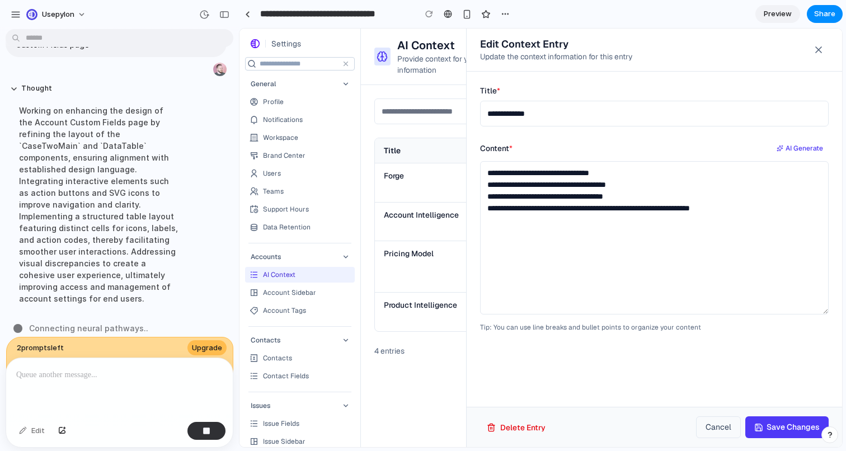
click at [804, 148] on span "AI Generate" at bounding box center [803, 148] width 37 height 10
type textarea "**********"
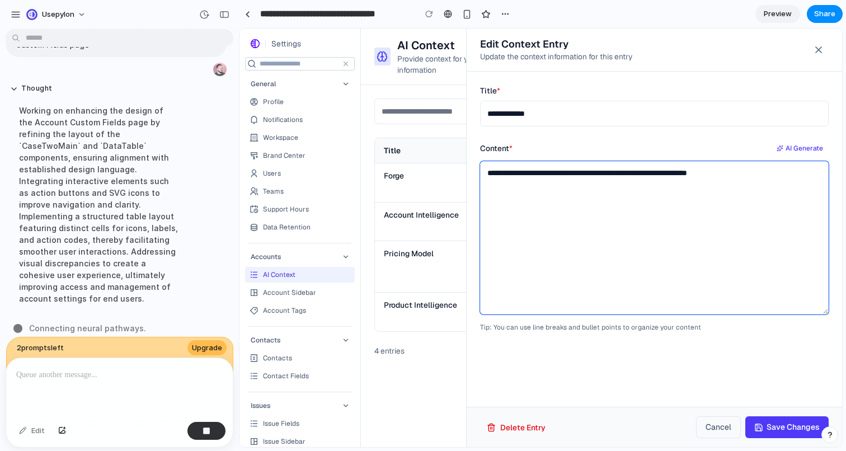
click at [686, 172] on textarea "**********" at bounding box center [654, 237] width 348 height 153
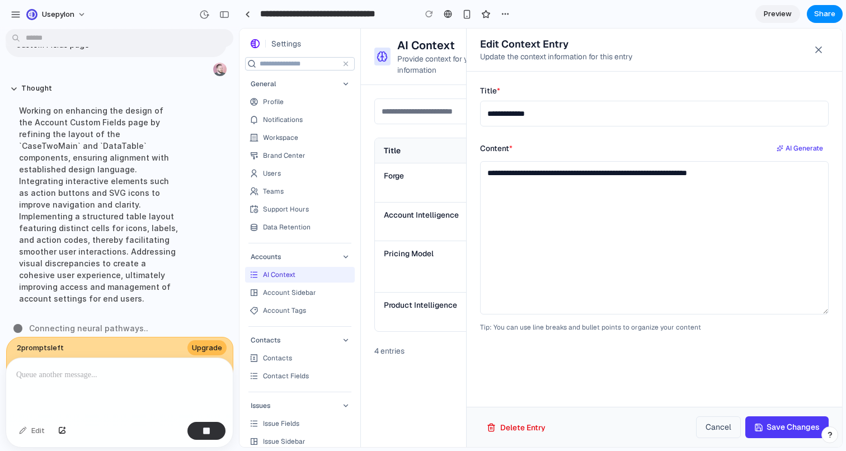
click at [708, 428] on span "Cancel" at bounding box center [718, 427] width 26 height 10
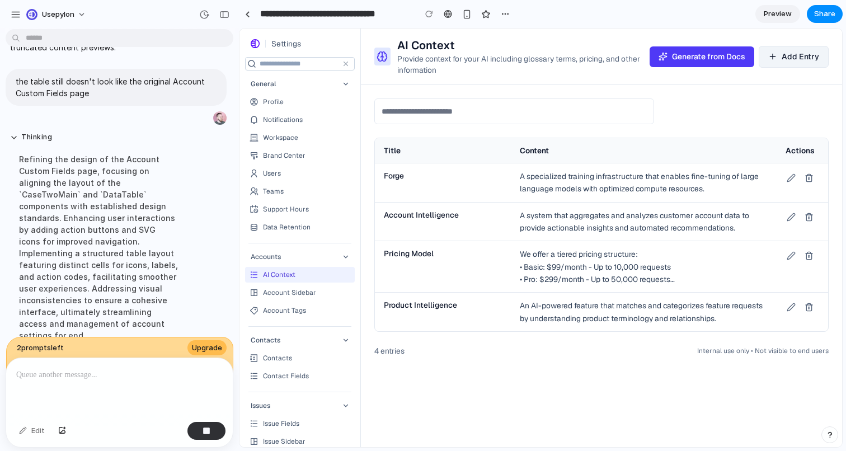
scroll to position [647, 0]
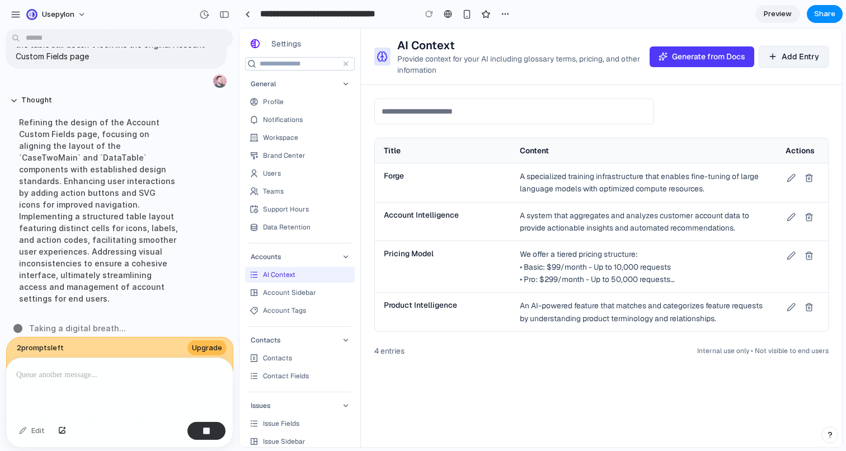
click at [643, 379] on div "AI Context Provide context for your AI including glossary terms, pricing, and o…" at bounding box center [601, 238] width 481 height 418
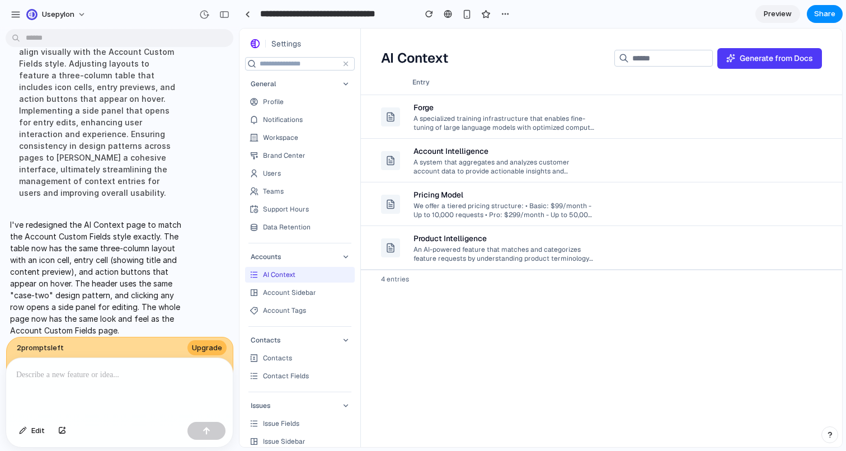
scroll to position [0, 0]
click at [521, 128] on div "A specialized training infrastructure that enables fine-tuning of large languag…" at bounding box center [503, 122] width 181 height 19
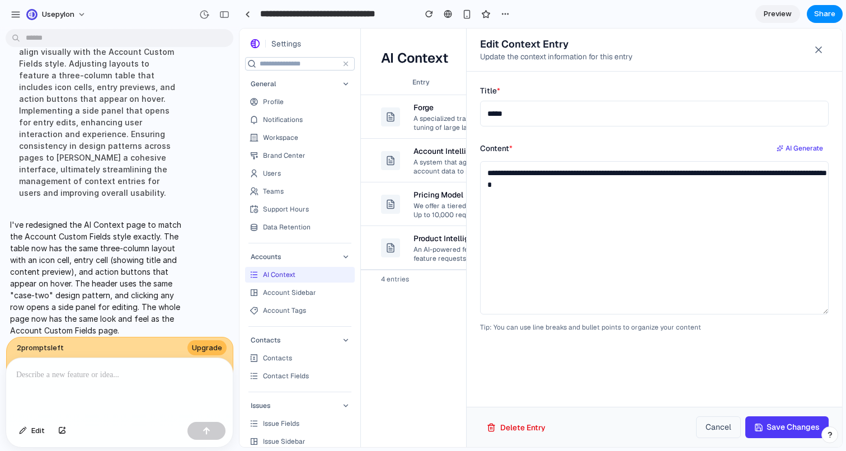
click at [818, 46] on icon at bounding box center [818, 49] width 11 height 11
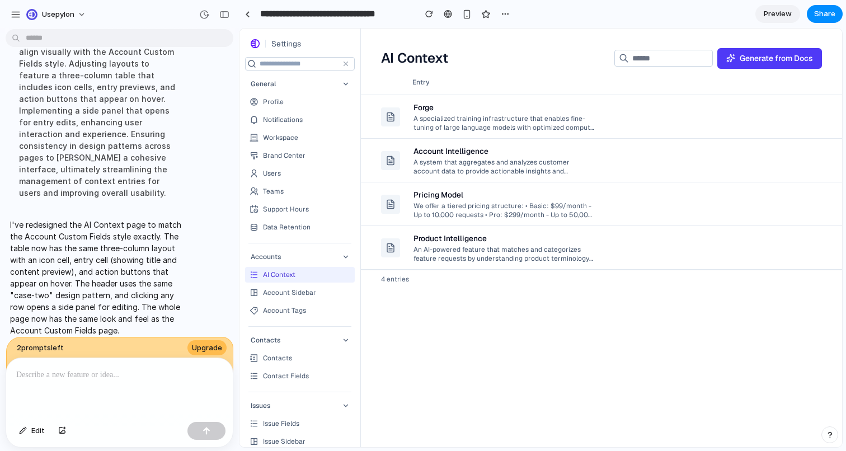
click at [564, 168] on div "A system that aggregates and analyzes customer account data to provide actionab…" at bounding box center [503, 166] width 181 height 19
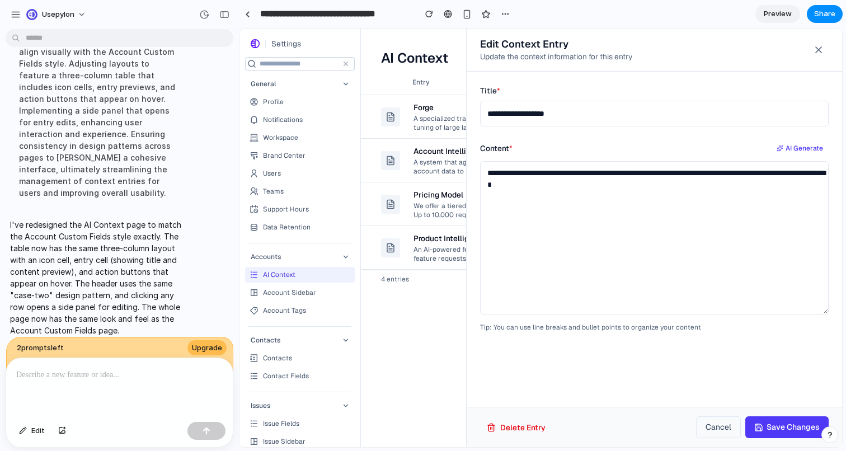
click at [821, 44] on icon at bounding box center [818, 49] width 11 height 11
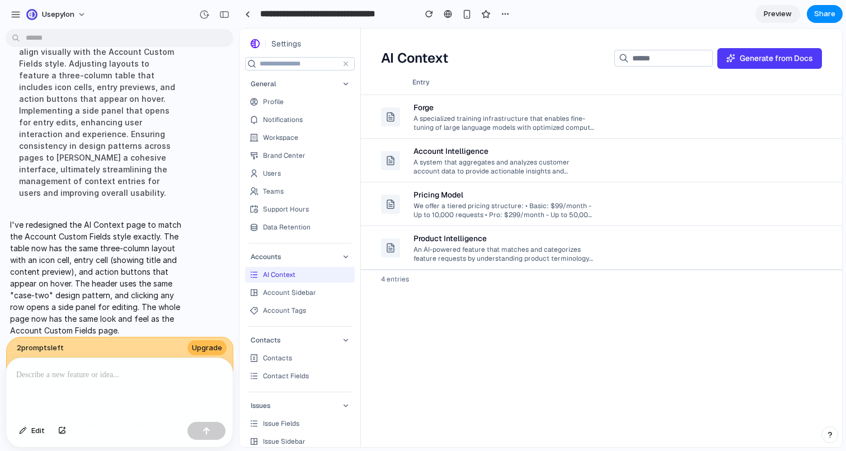
click at [756, 53] on span "Generate from Docs" at bounding box center [775, 59] width 73 height 12
click at [685, 79] on div "Entry" at bounding box center [572, 82] width 320 height 9
click at [109, 377] on p at bounding box center [119, 374] width 206 height 13
click at [208, 428] on div "button" at bounding box center [206, 431] width 8 height 8
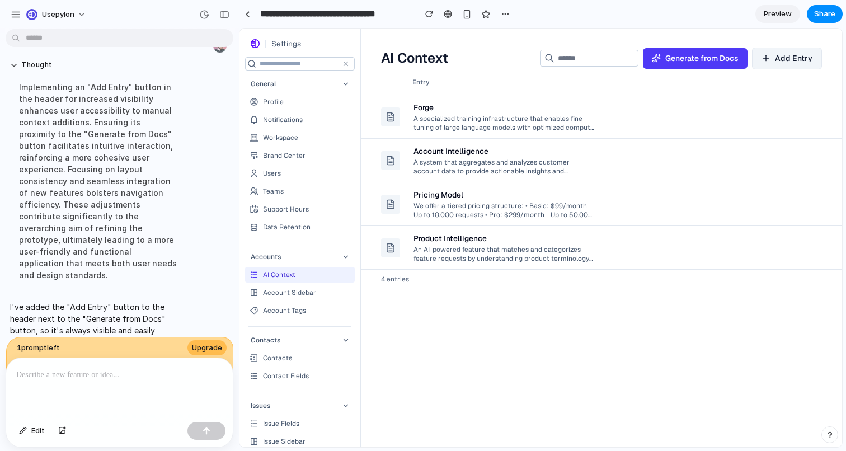
click at [781, 46] on div "Generate from Docs Add Entry" at bounding box center [681, 57] width 282 height 23
click at [779, 59] on span "Add Entry" at bounding box center [793, 59] width 37 height 12
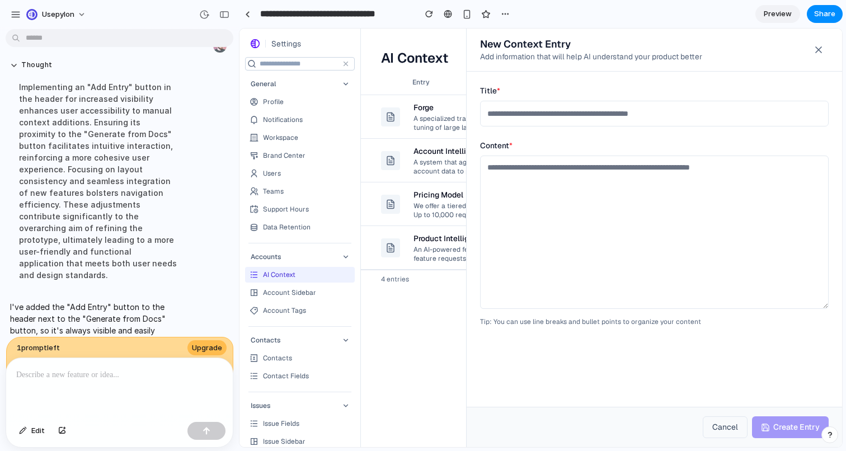
click at [823, 46] on icon at bounding box center [818, 49] width 11 height 11
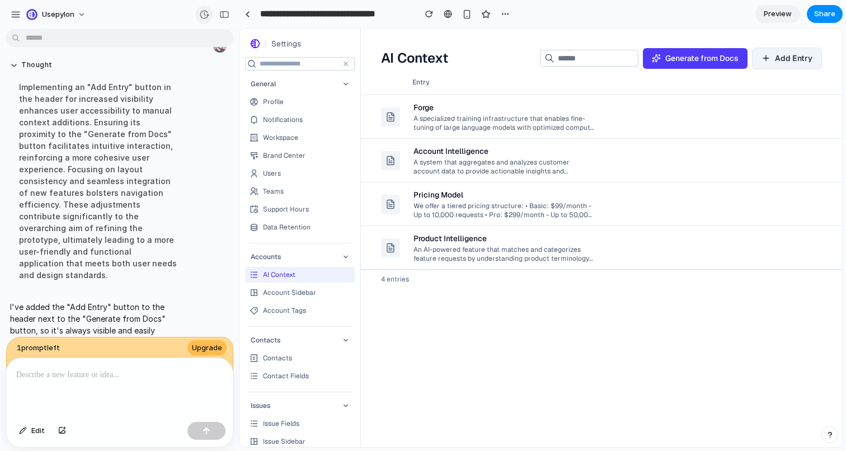
click at [210, 12] on button "button" at bounding box center [204, 15] width 18 height 18
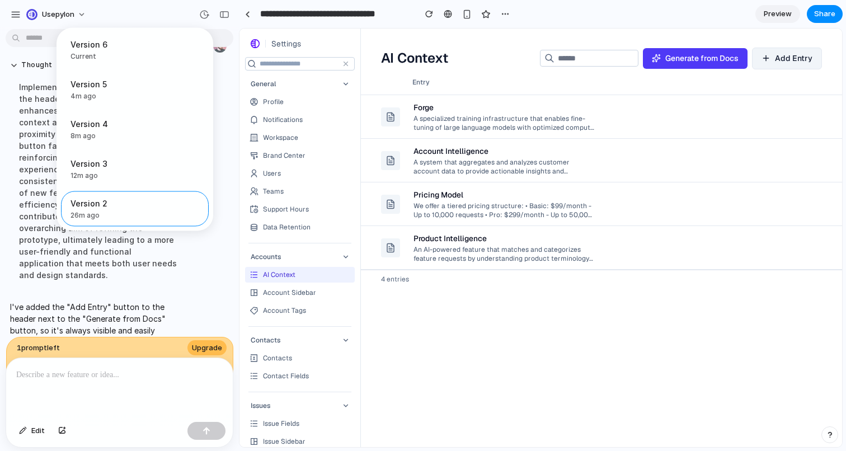
click at [210, 12] on div "Version 6 Current Version 5 4m ago Restore Version 4 8m ago Restore Version 3 1…" at bounding box center [423, 225] width 846 height 451
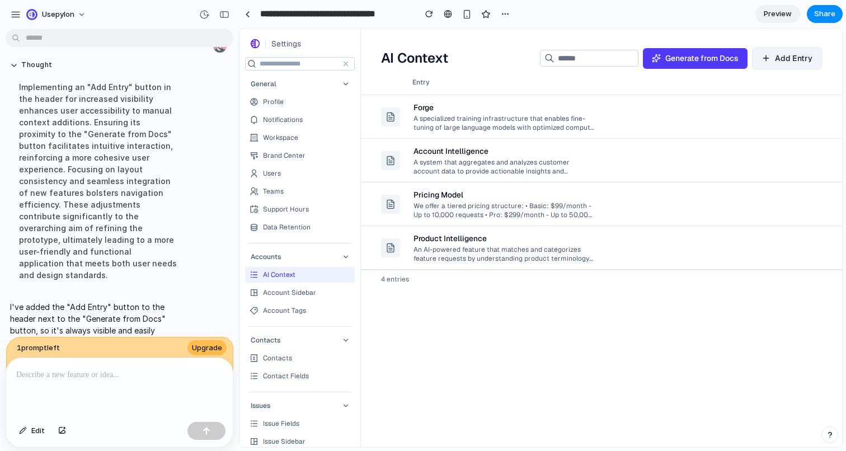
click at [444, 239] on div "Product Intelligence" at bounding box center [449, 238] width 73 height 11
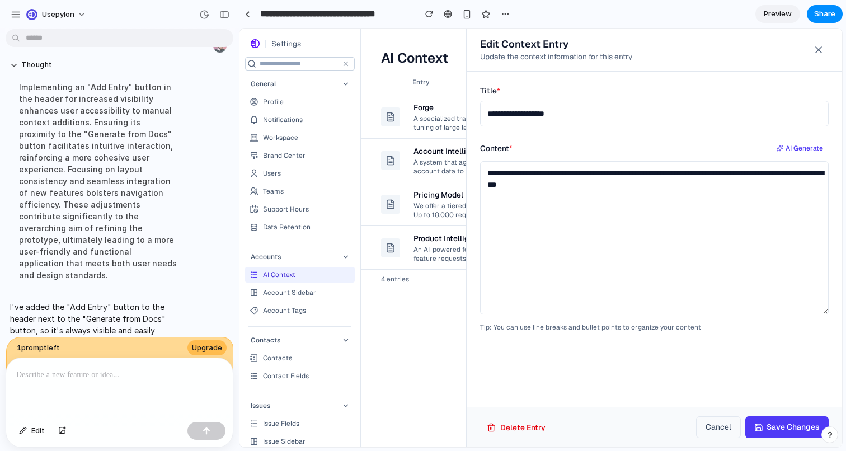
click at [813, 50] on icon at bounding box center [818, 49] width 11 height 11
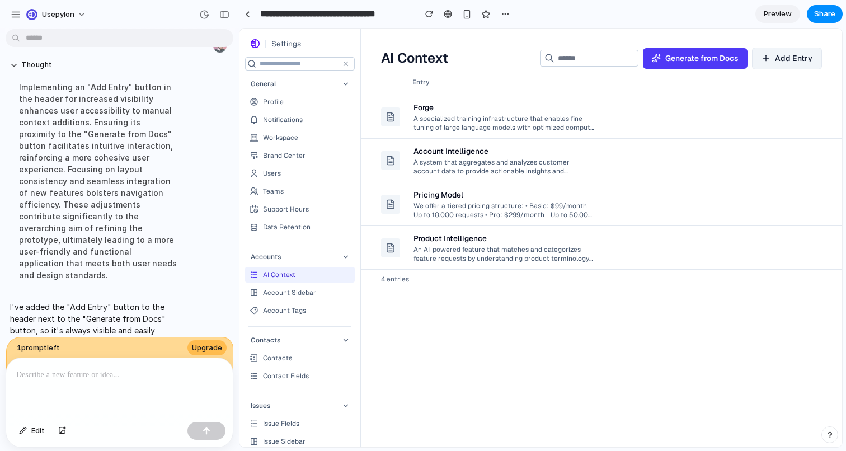
click at [615, 173] on td "Account Intelligence A system that aggregates and analyzes customer account dat…" at bounding box center [573, 161] width 332 height 44
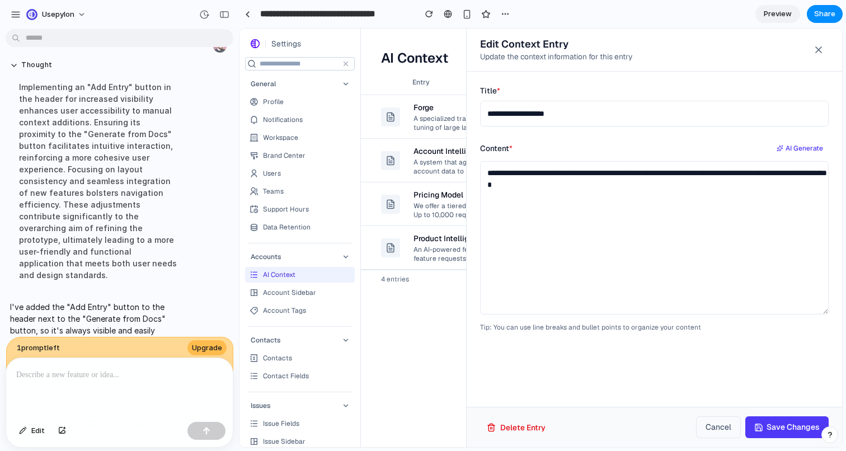
click at [821, 50] on icon at bounding box center [818, 49] width 11 height 11
